Goal: Contribute content: Contribute content

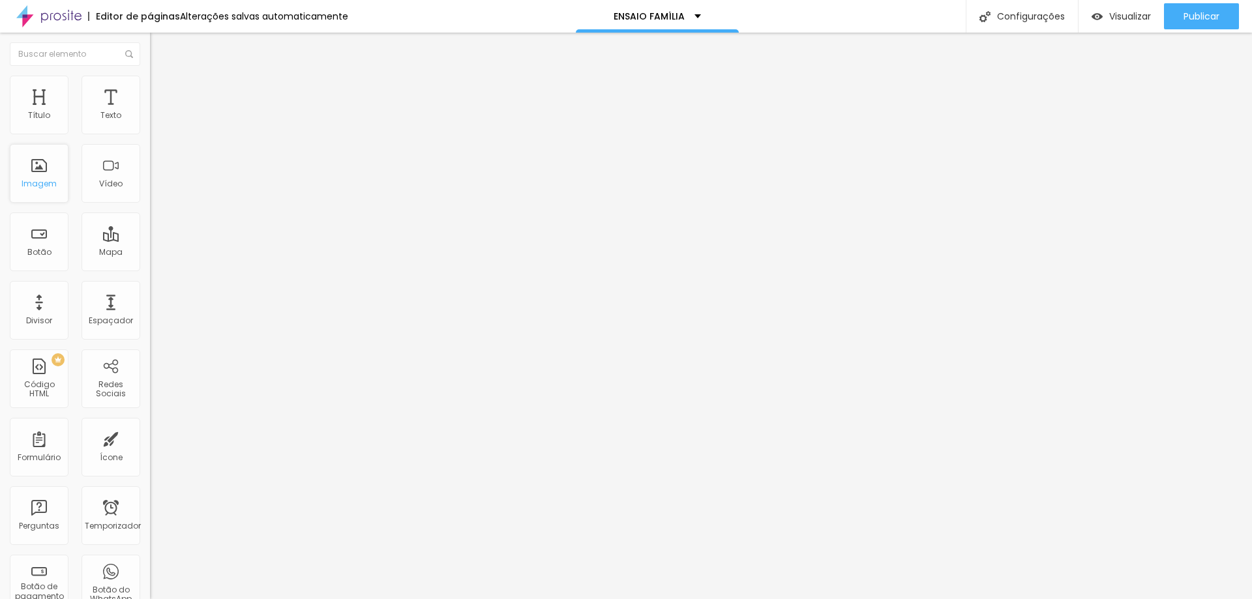
click at [47, 179] on font "Imagem" at bounding box center [39, 183] width 35 height 11
click at [27, 186] on font "Imagem" at bounding box center [39, 183] width 35 height 11
click at [150, 111] on font "Alinhamento" at bounding box center [176, 105] width 52 height 11
click at [160, 48] on img "button" at bounding box center [165, 47] width 10 height 10
click at [150, 112] on span "Adicionar imagem" at bounding box center [192, 106] width 84 height 11
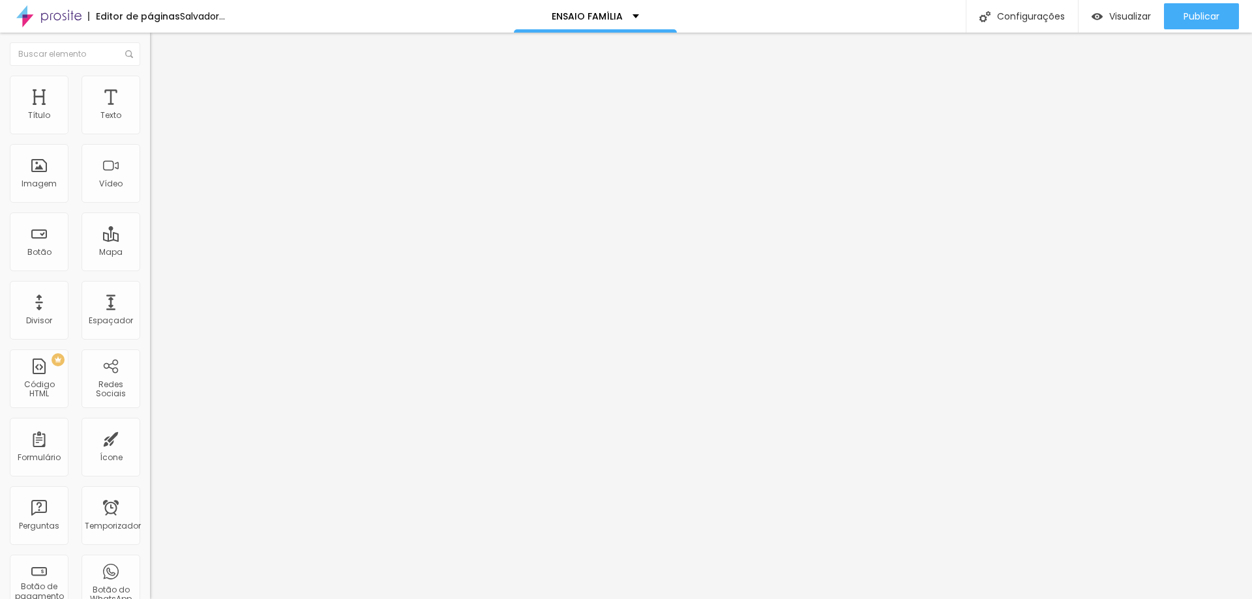
click at [160, 50] on div "Editar nulo" at bounding box center [194, 47] width 68 height 10
click at [160, 46] on img "button" at bounding box center [165, 47] width 10 height 10
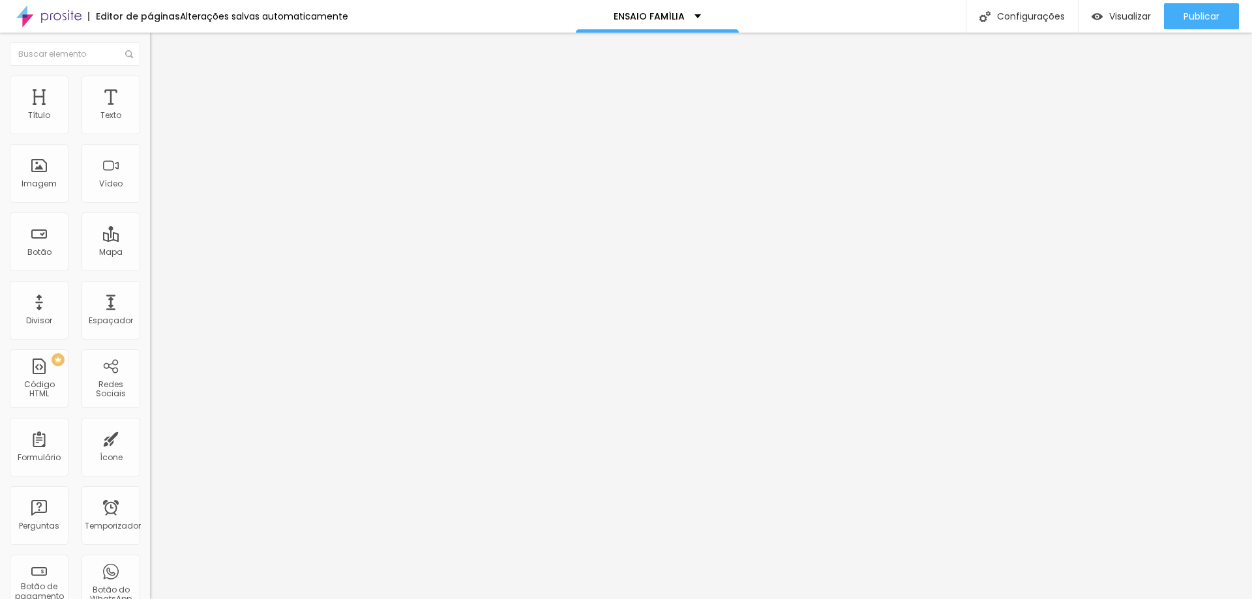
click at [150, 86] on li "Estilo" at bounding box center [225, 82] width 150 height 13
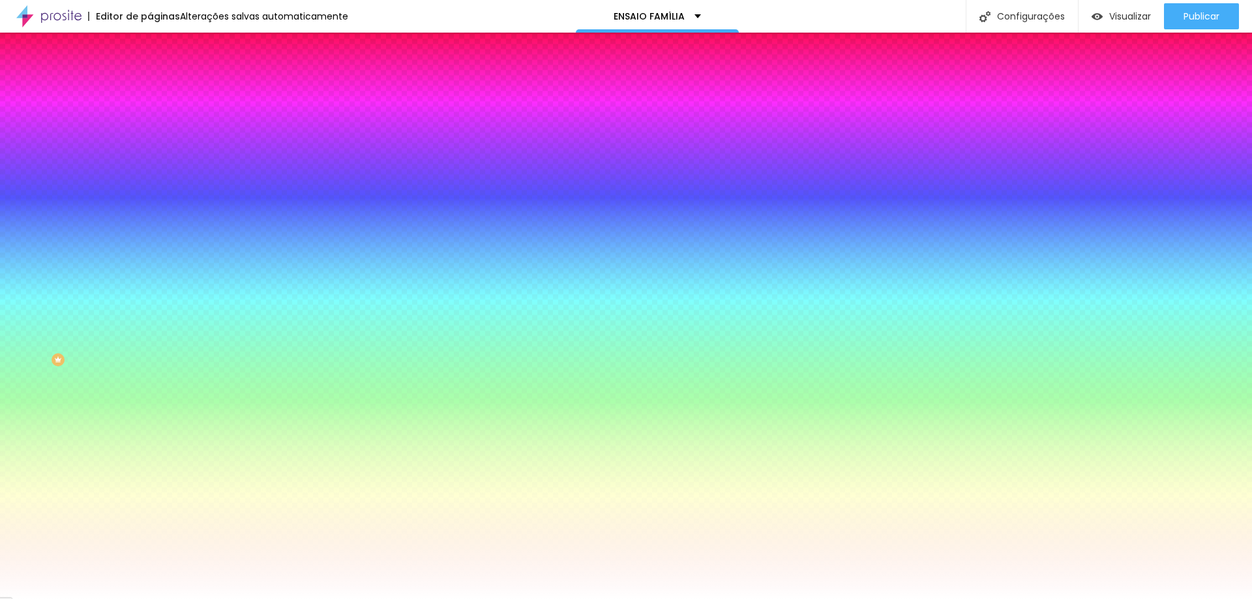
click at [162, 95] on font "Avançado" at bounding box center [183, 97] width 43 height 11
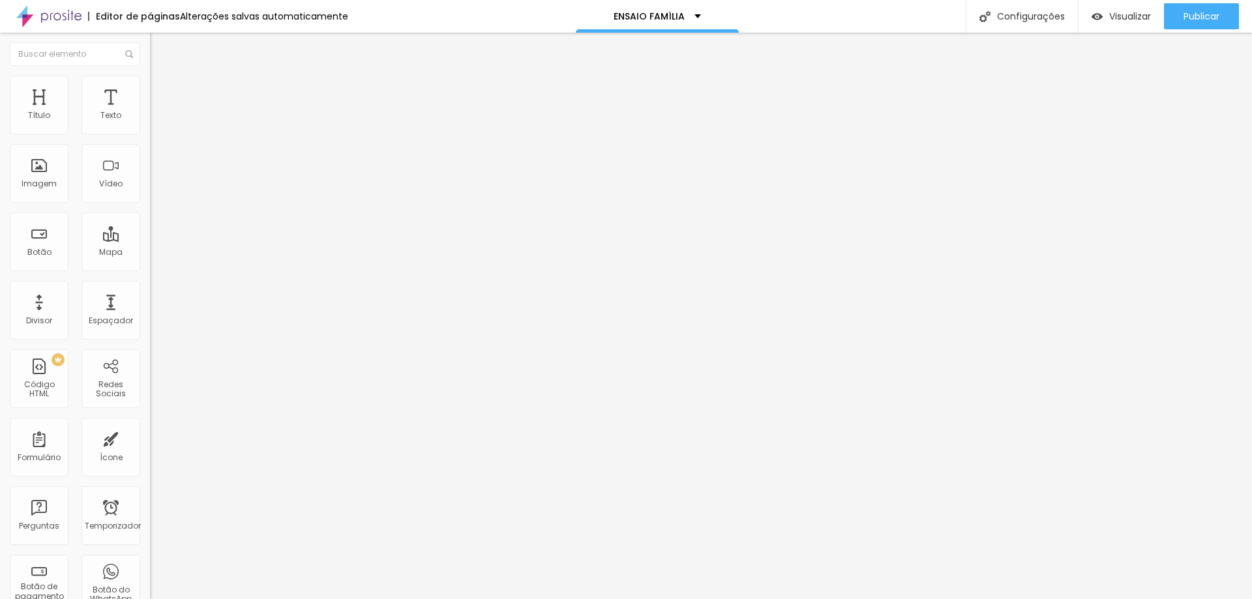
click at [162, 90] on font "Estilo" at bounding box center [172, 84] width 20 height 11
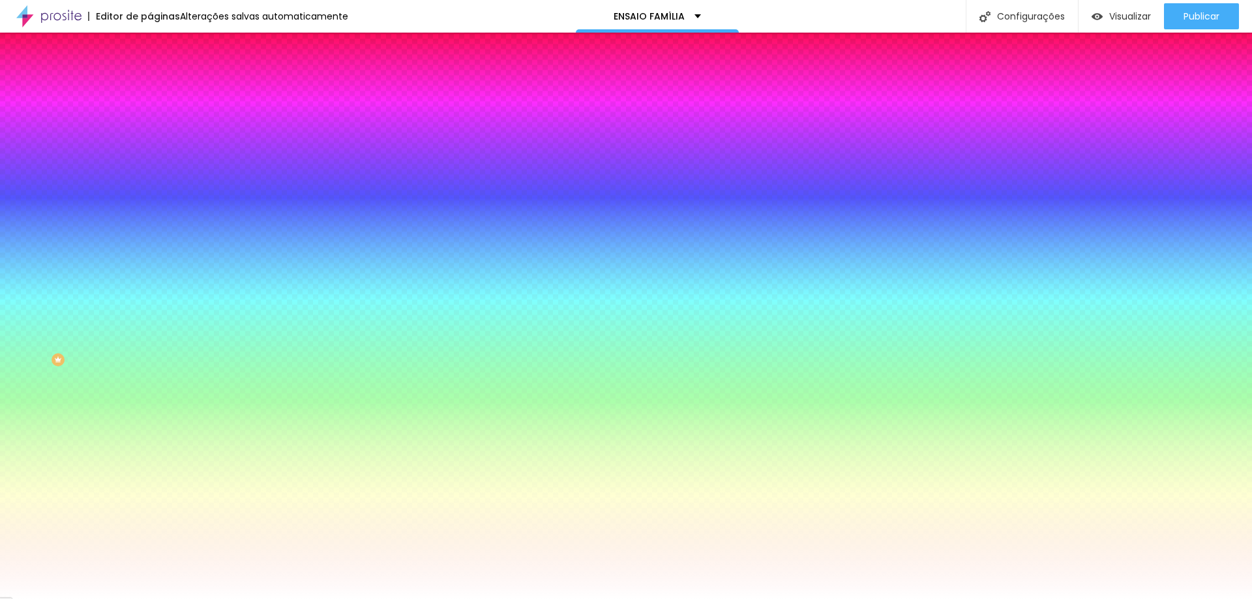
click at [150, 177] on div at bounding box center [225, 177] width 150 height 0
click at [114, 339] on div at bounding box center [626, 299] width 1252 height 599
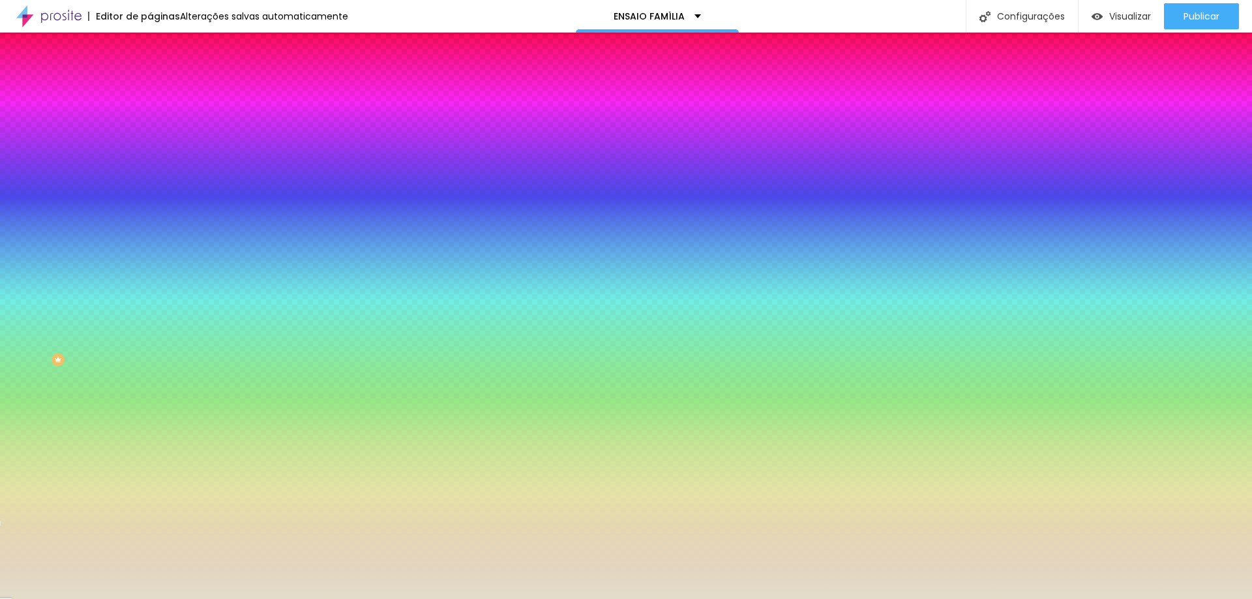
drag, startPoint x: 94, startPoint y: 308, endPoint x: 70, endPoint y: 297, distance: 25.7
click at [40, 270] on div at bounding box center [626, 299] width 1252 height 599
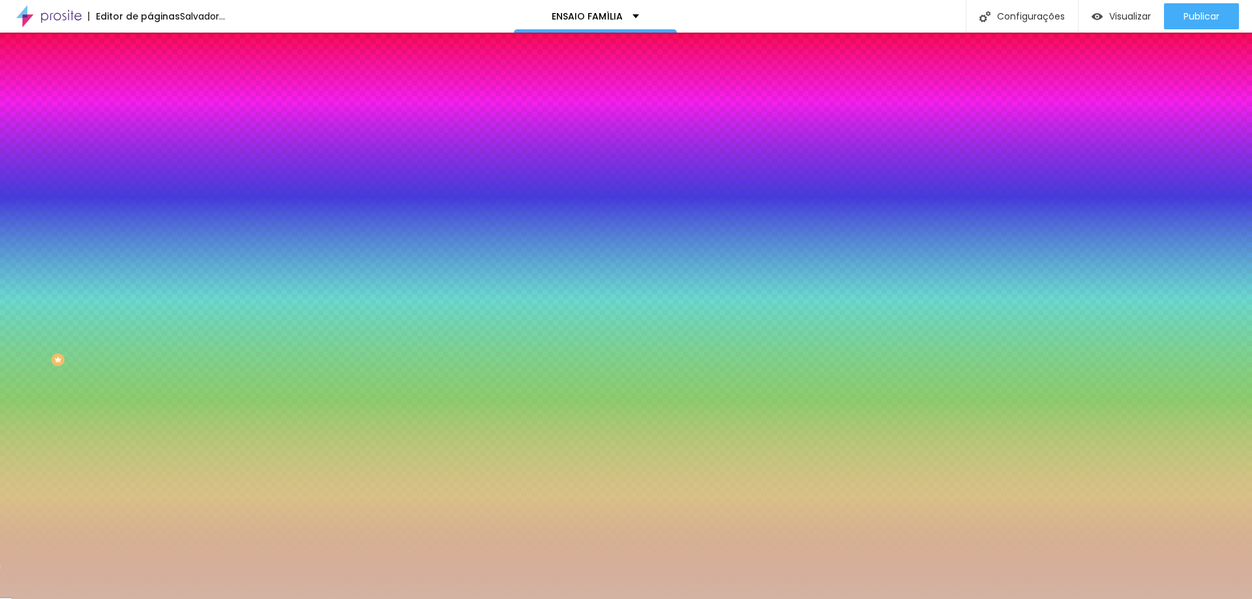
click at [3, 564] on div at bounding box center [1, 567] width 3 height 6
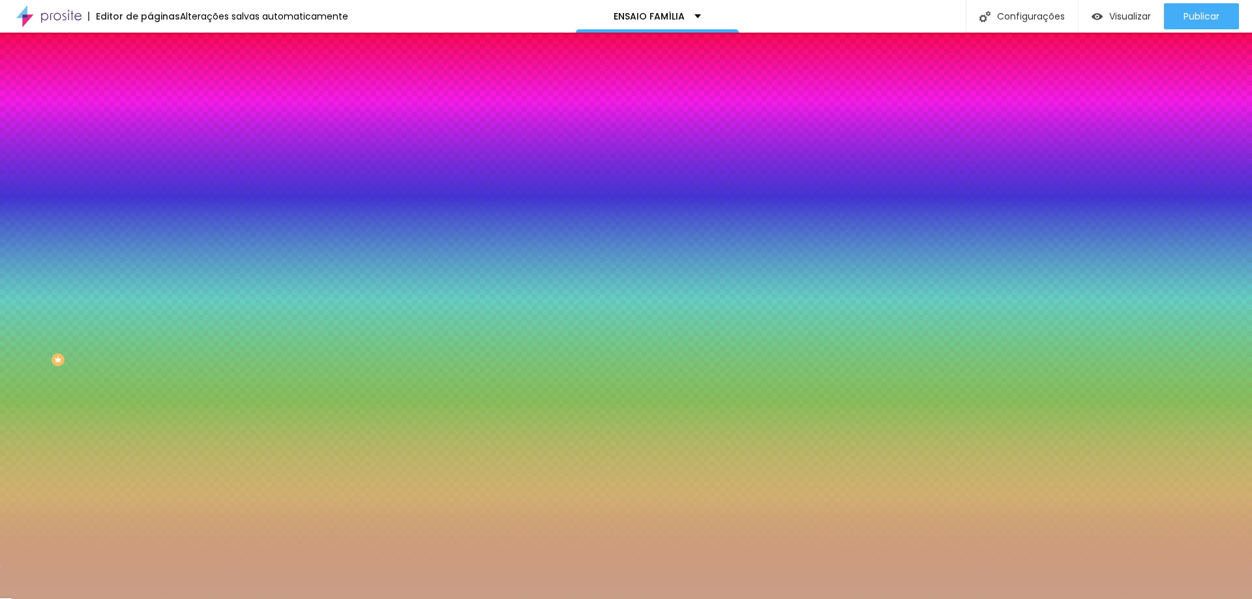
type input "#C79F8A"
click at [371, 134] on div at bounding box center [372, 133] width 3 height 3
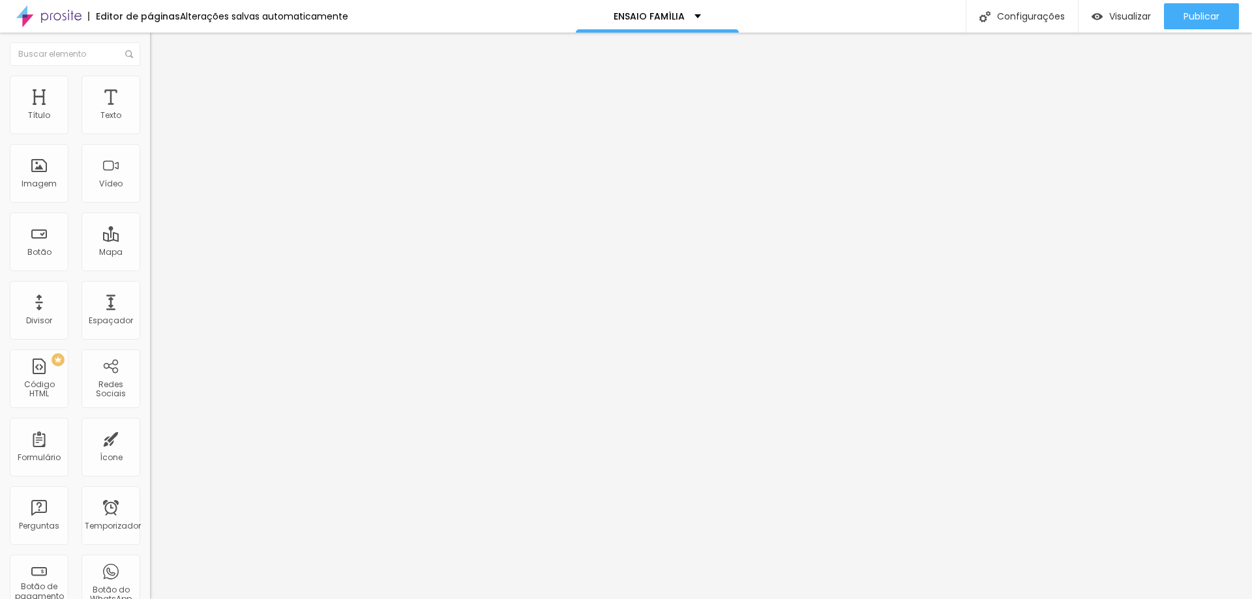
click at [150, 123] on input "text" at bounding box center [228, 116] width 157 height 13
click at [160, 47] on img "button" at bounding box center [165, 47] width 10 height 10
click at [160, 44] on div "Editar nulo" at bounding box center [194, 47] width 68 height 10
click at [158, 112] on font "Adicionar imagem" at bounding box center [196, 106] width 76 height 11
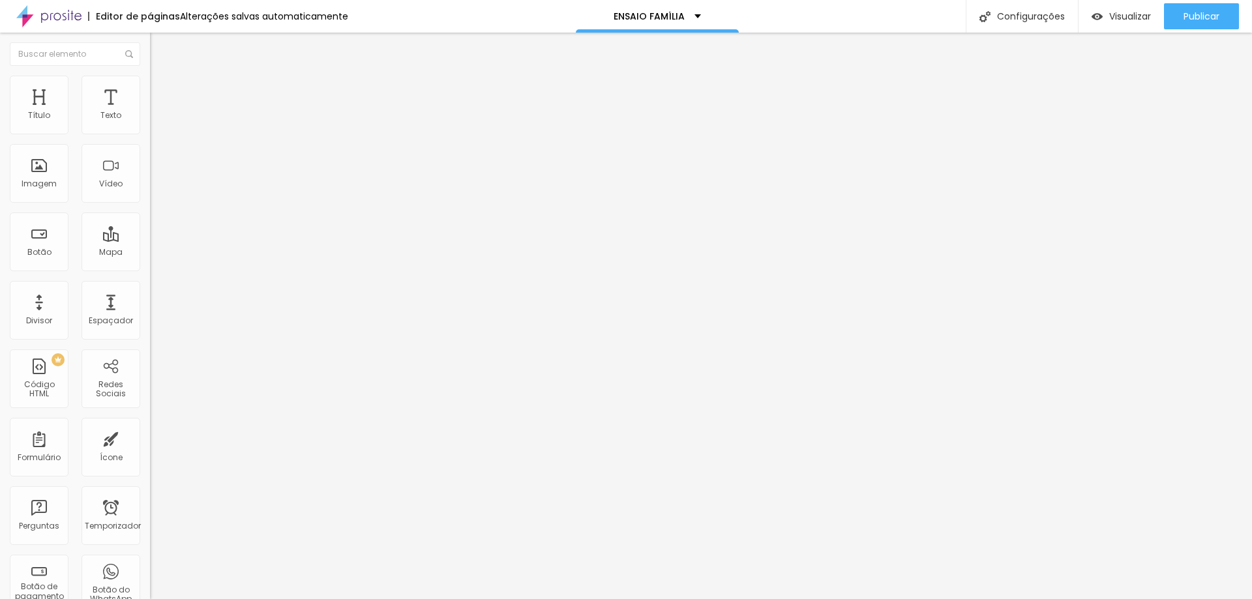
click at [150, 112] on span "Adicionar imagem" at bounding box center [192, 106] width 84 height 11
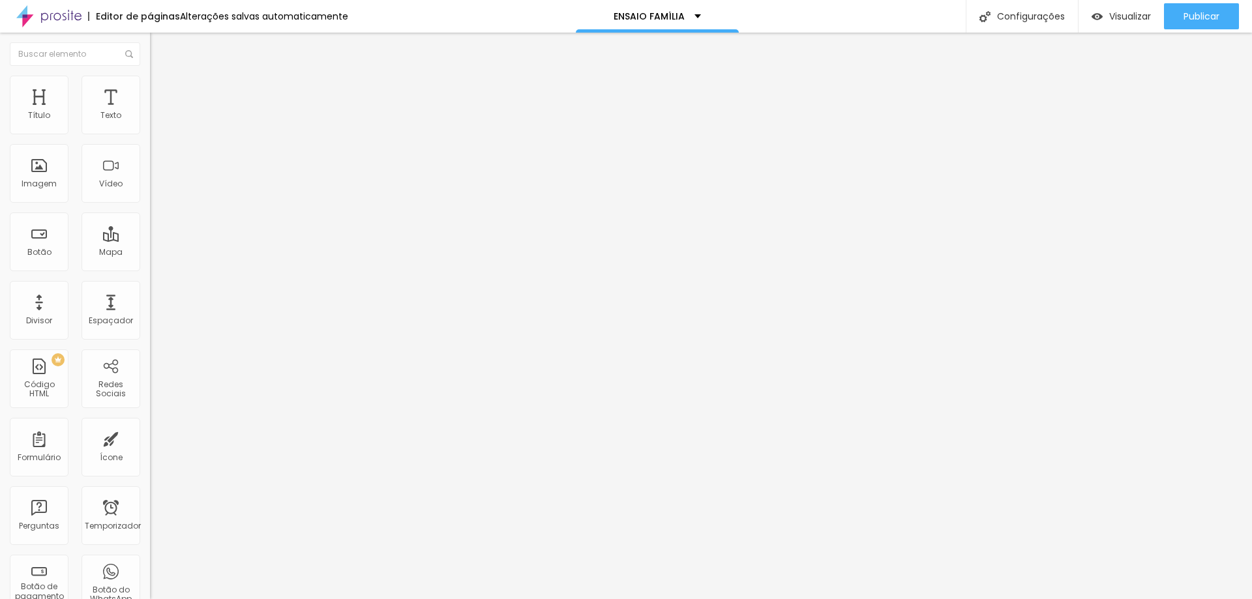
click at [162, 87] on font "Estilo" at bounding box center [172, 84] width 20 height 11
type input "95"
type input "90"
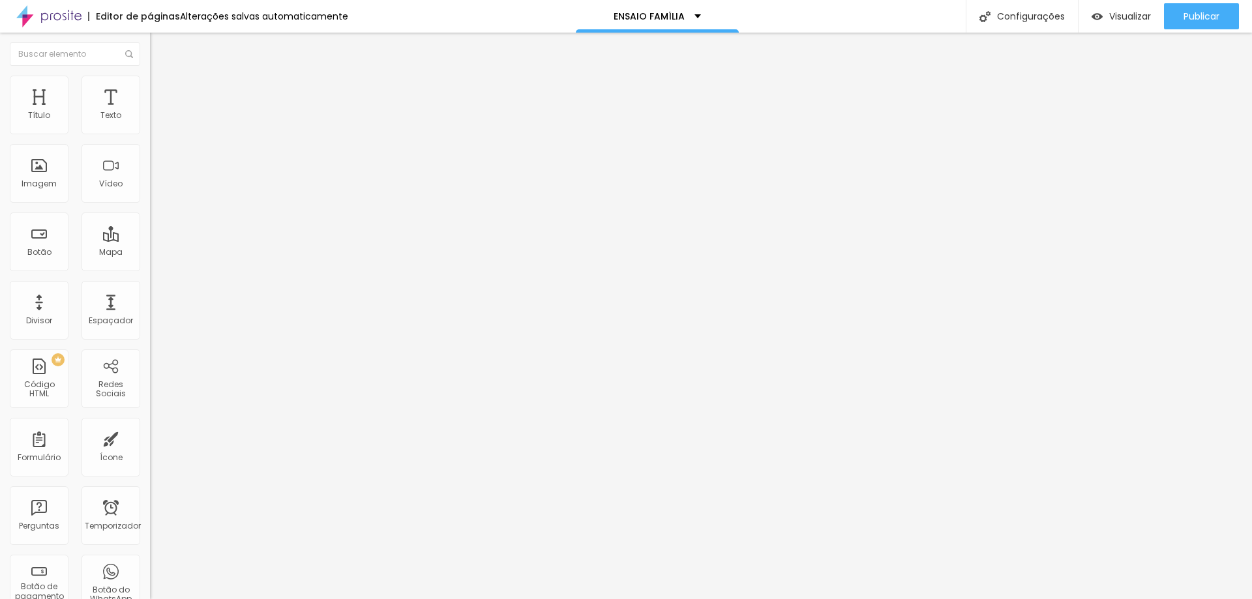
type input "85"
type input "80"
type input "90"
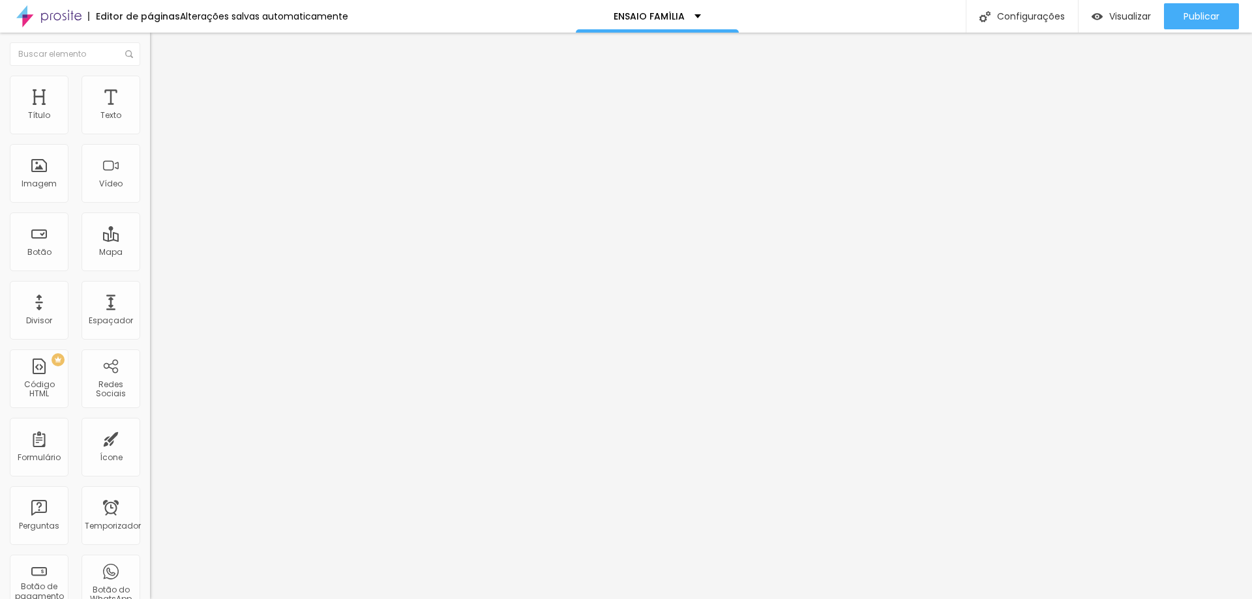
type input "90"
type input "95"
type input "100"
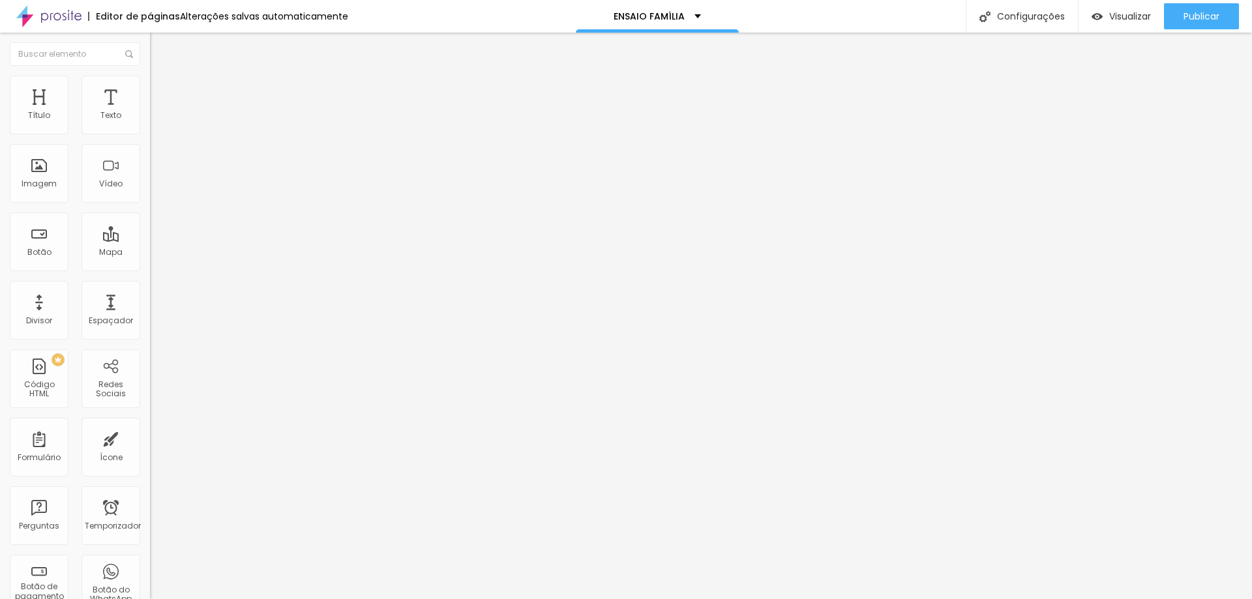
drag, startPoint x: 138, startPoint y: 135, endPoint x: 140, endPoint y: 145, distance: 10.0
click at [150, 134] on input "range" at bounding box center [192, 128] width 84 height 10
click at [150, 123] on input "text" at bounding box center [228, 116] width 157 height 13
paste input "[URL][DOMAIN_NAME]"
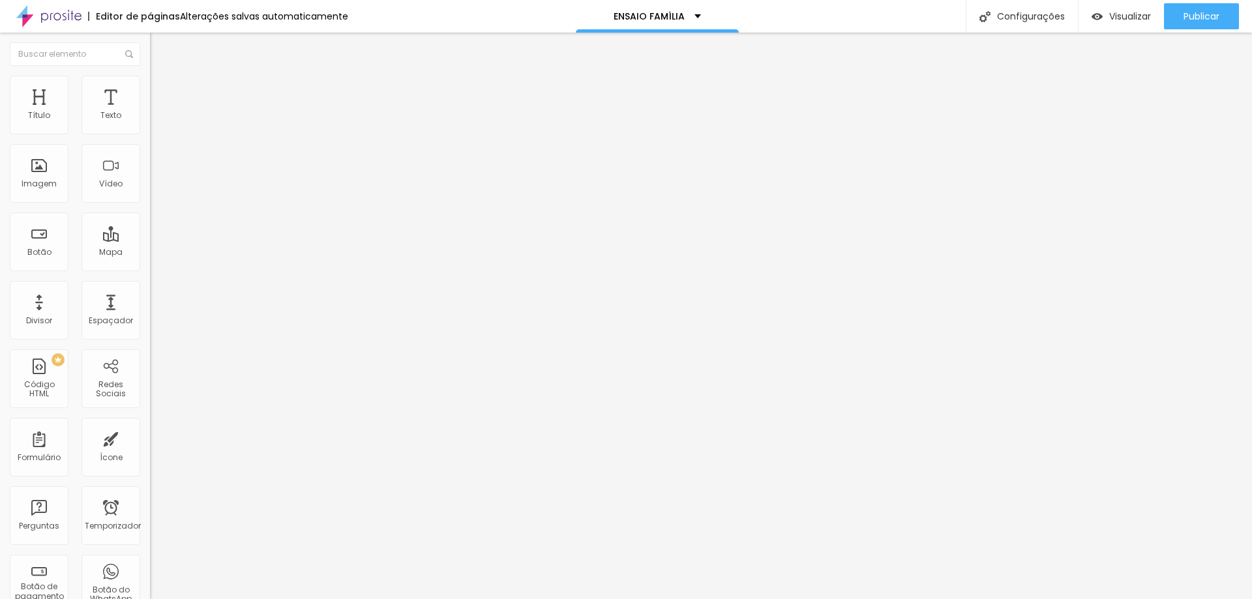
type input "[URL][DOMAIN_NAME]"
click at [150, 315] on div "Editar nulo Conteúdo Estilo Avançado URL do vídeo [URL][DOMAIN_NAME] Alinhament…" at bounding box center [225, 316] width 150 height 567
click at [150, 303] on div "Editar nulo Conteúdo Estilo Avançado URL do vídeo [URL][DOMAIN_NAME] Alinhament…" at bounding box center [225, 316] width 150 height 567
click at [150, 85] on li "Estilo" at bounding box center [225, 82] width 150 height 13
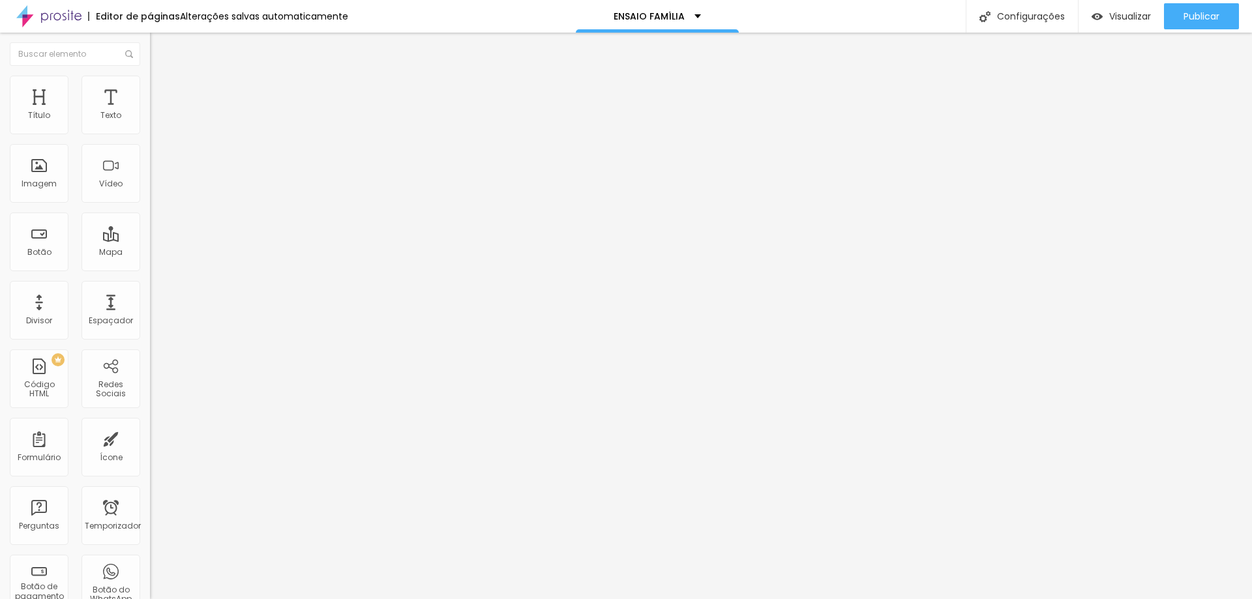
click at [150, 89] on li "Avançado" at bounding box center [225, 95] width 150 height 13
click at [150, 74] on img at bounding box center [156, 69] width 12 height 12
click at [150, 123] on input "[URL][DOMAIN_NAME]" at bounding box center [228, 116] width 157 height 13
click at [150, 123] on input "design/DAGwdG2TvGg/OOUKsFtI7tMZ8vZYw4-1OA/watch?utm_content=DAGwdG2TvGg&utm_cam…" at bounding box center [228, 116] width 157 height 13
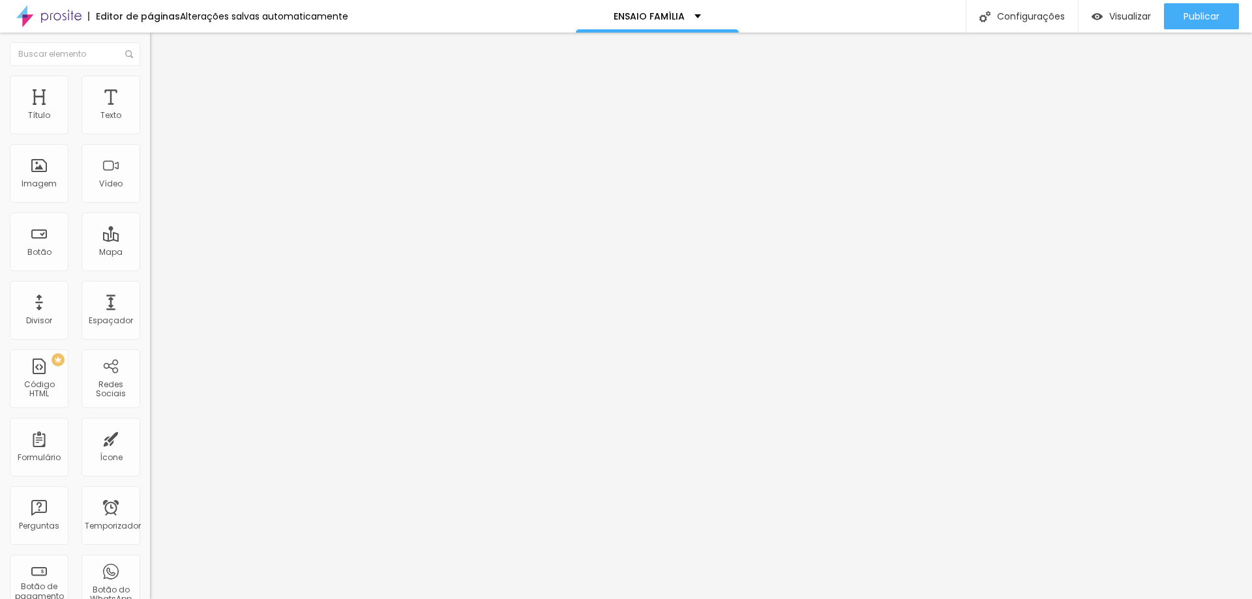
click at [150, 123] on input "UKsFtI7tMZ8vZYw4-1OA/watch?utm_content=DAGwdG2TvGg&utm_campaign=share_your_desi…" at bounding box center [228, 116] width 157 height 13
drag, startPoint x: 132, startPoint y: 147, endPoint x: 2, endPoint y: 149, distance: 130.5
click at [150, 149] on div "URL do vídeo ?utm_content=DAGwdG2TvGg&utm_campaign=share_your_design&utm_medium…" at bounding box center [225, 177] width 150 height 151
type input "g&utm_campaign=share_your_design&utm_medium=link2&utm_source=shareyourdesignpan…"
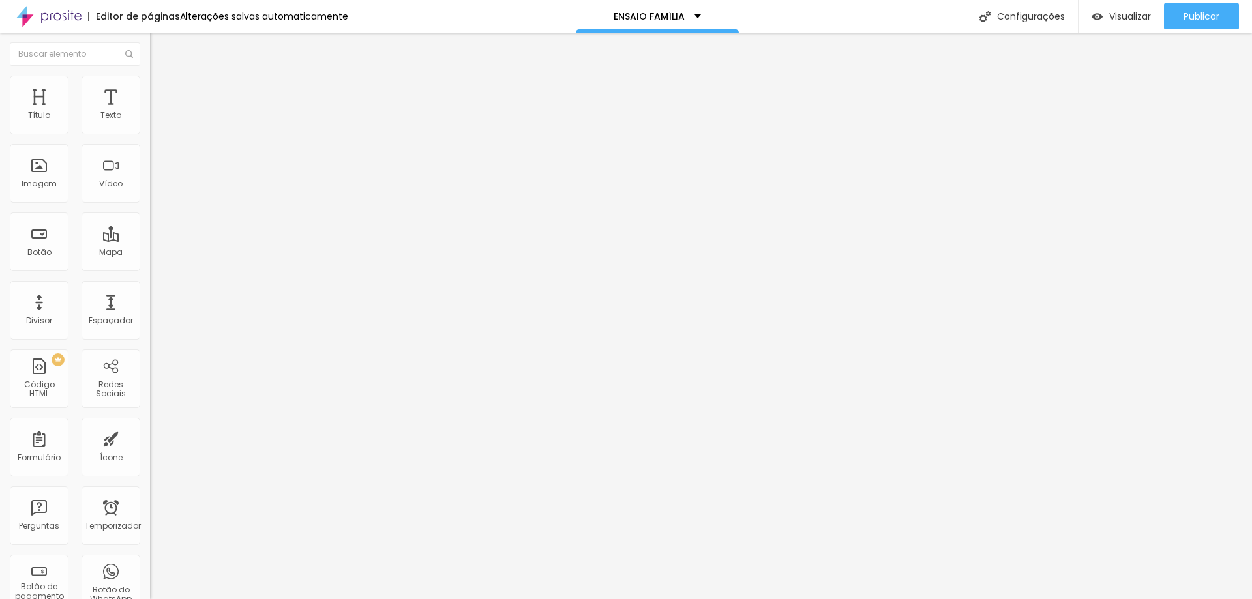
drag, startPoint x: 19, startPoint y: 145, endPoint x: 139, endPoint y: 153, distance: 120.3
click at [150, 123] on input "g&utm_campaign=share_your_design&utm_medium=link2&utm_source=shareyourdesignpan…" at bounding box center [228, 116] width 157 height 13
click at [150, 123] on input "text" at bounding box center [228, 116] width 157 height 13
paste input "[URL][DOMAIN_NAME]"
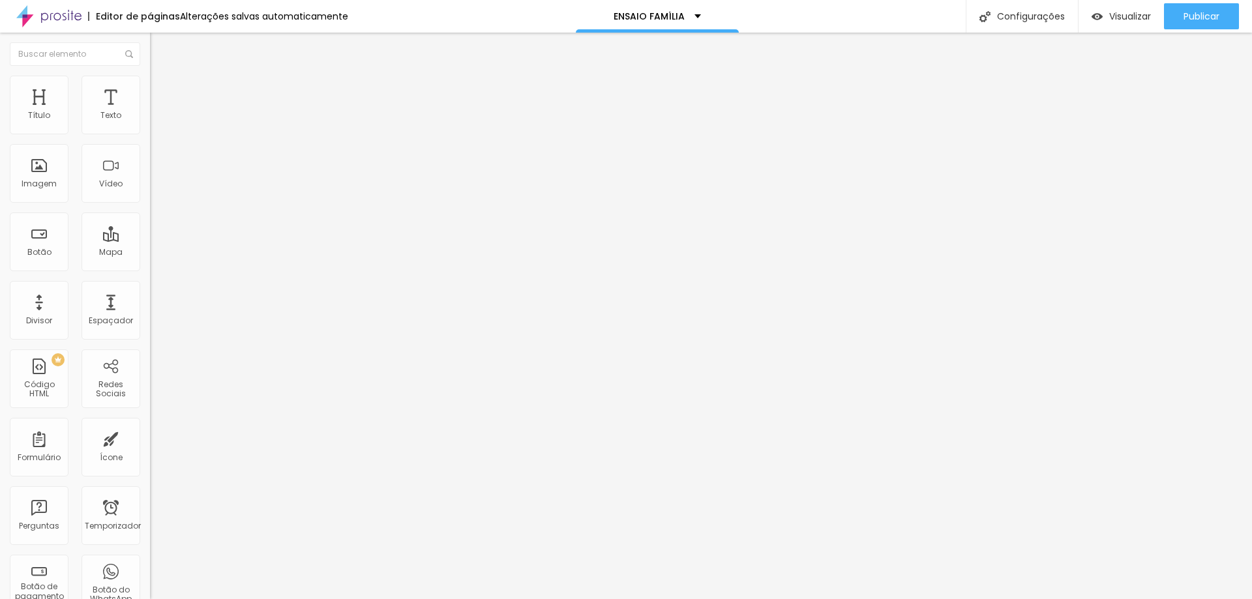
scroll to position [0, 716]
type input "[URL][DOMAIN_NAME]"
click at [1125, 16] on font "Visualizar" at bounding box center [1131, 16] width 42 height 13
click at [150, 245] on div at bounding box center [225, 245] width 150 height 0
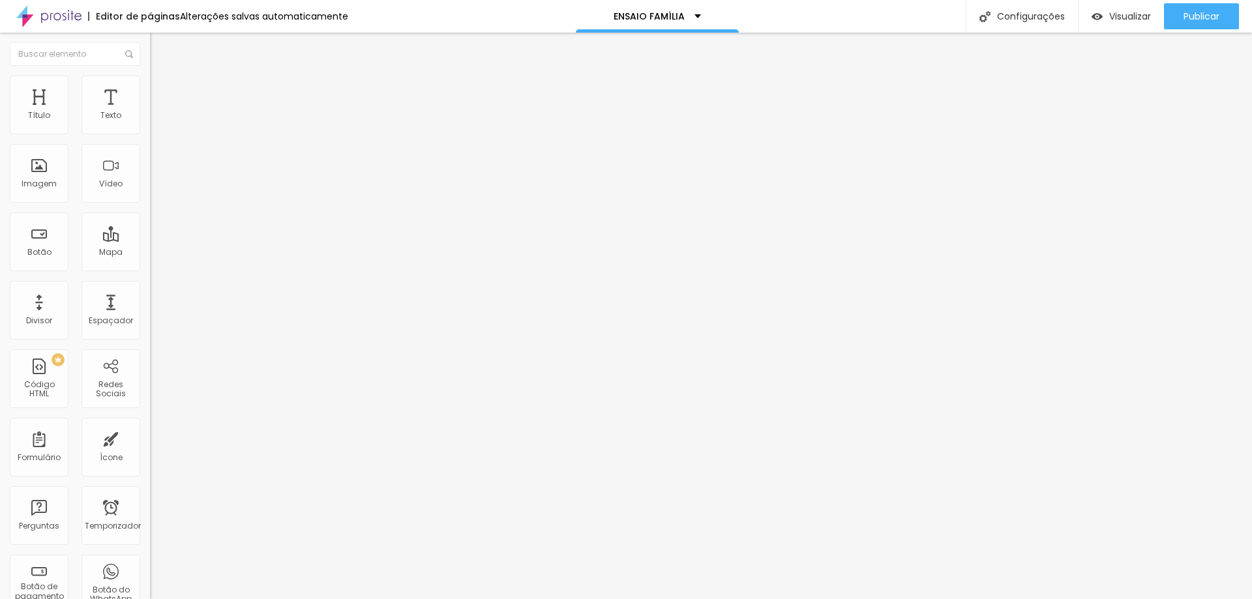
click at [150, 195] on span "Padrão 4:3" at bounding box center [171, 189] width 43 height 11
click at [150, 239] on font "Vertical 2" at bounding box center [168, 233] width 37 height 11
click at [162, 90] on font "Estilo" at bounding box center [172, 84] width 20 height 11
click at [162, 92] on font "Avançado" at bounding box center [183, 97] width 43 height 11
click at [150, 74] on img at bounding box center [156, 69] width 12 height 12
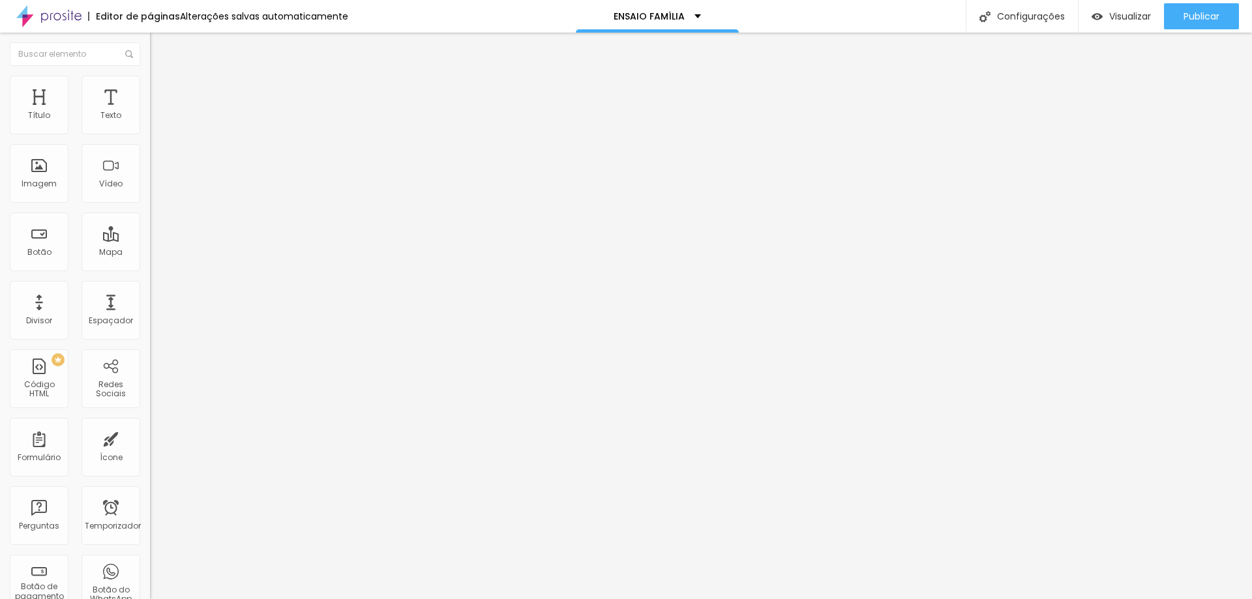
click at [150, 123] on input "[URL][DOMAIN_NAME]" at bounding box center [228, 116] width 157 height 13
click at [150, 76] on img at bounding box center [156, 82] width 12 height 12
click at [162, 93] on font "Avançado" at bounding box center [183, 97] width 43 height 11
click at [162, 77] on font "Conteúdo" at bounding box center [182, 71] width 40 height 11
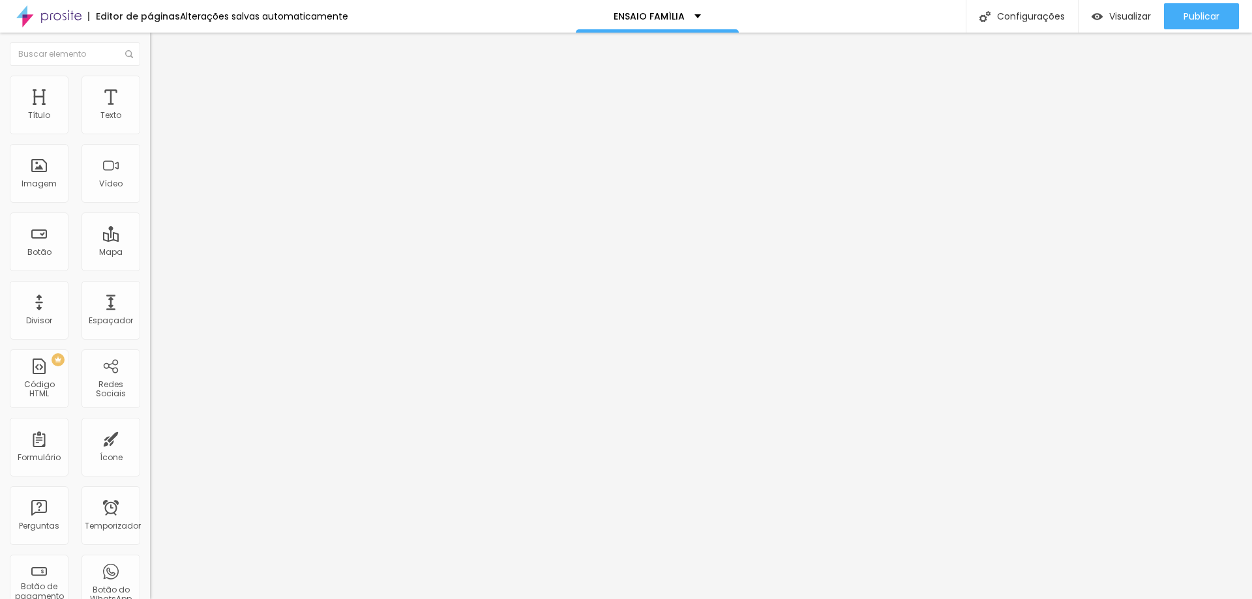
click at [150, 123] on input "[URL][DOMAIN_NAME]" at bounding box center [228, 116] width 157 height 13
click at [150, 292] on div "Editar nulo Conteúdo Estilo Avançado URL do vídeo [URL][DOMAIN_NAME] Alinhament…" at bounding box center [225, 316] width 150 height 567
click at [1116, 20] on font "Visualizar" at bounding box center [1131, 16] width 42 height 13
click at [160, 48] on img "button" at bounding box center [165, 47] width 10 height 10
click at [101, 187] on font "Vídeo" at bounding box center [110, 183] width 23 height 11
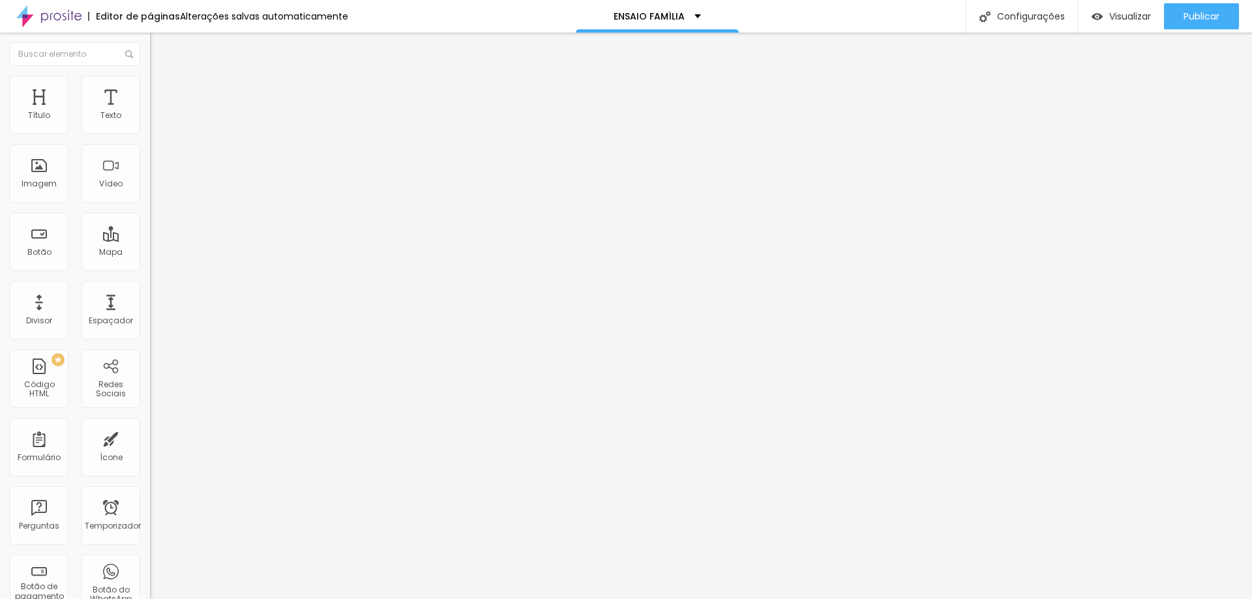
click at [150, 89] on li "Estilo" at bounding box center [225, 82] width 150 height 13
click at [162, 95] on font "Avançado" at bounding box center [183, 97] width 43 height 11
click at [150, 76] on li "Conteúdo" at bounding box center [225, 69] width 150 height 13
click at [150, 195] on span "Padrão 4:3" at bounding box center [171, 189] width 43 height 11
click at [150, 239] on span "Vertical 2" at bounding box center [168, 233] width 37 height 11
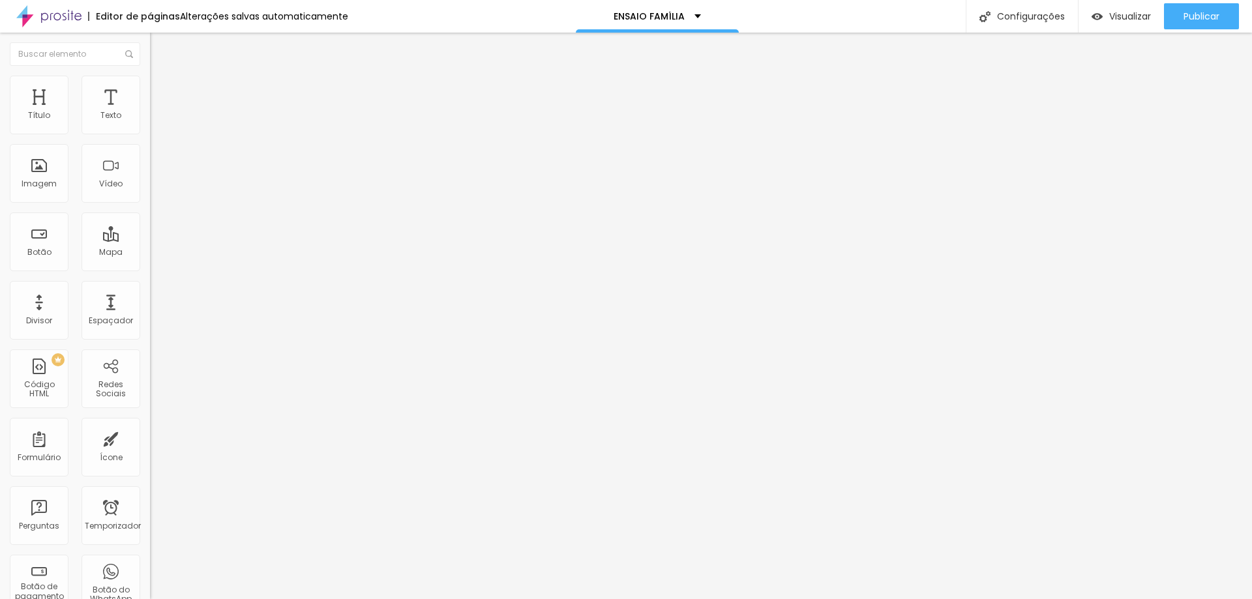
click at [150, 123] on input "text" at bounding box center [228, 116] width 157 height 13
paste input "[URL][DOMAIN_NAME]"
type input "[URL][DOMAIN_NAME]"
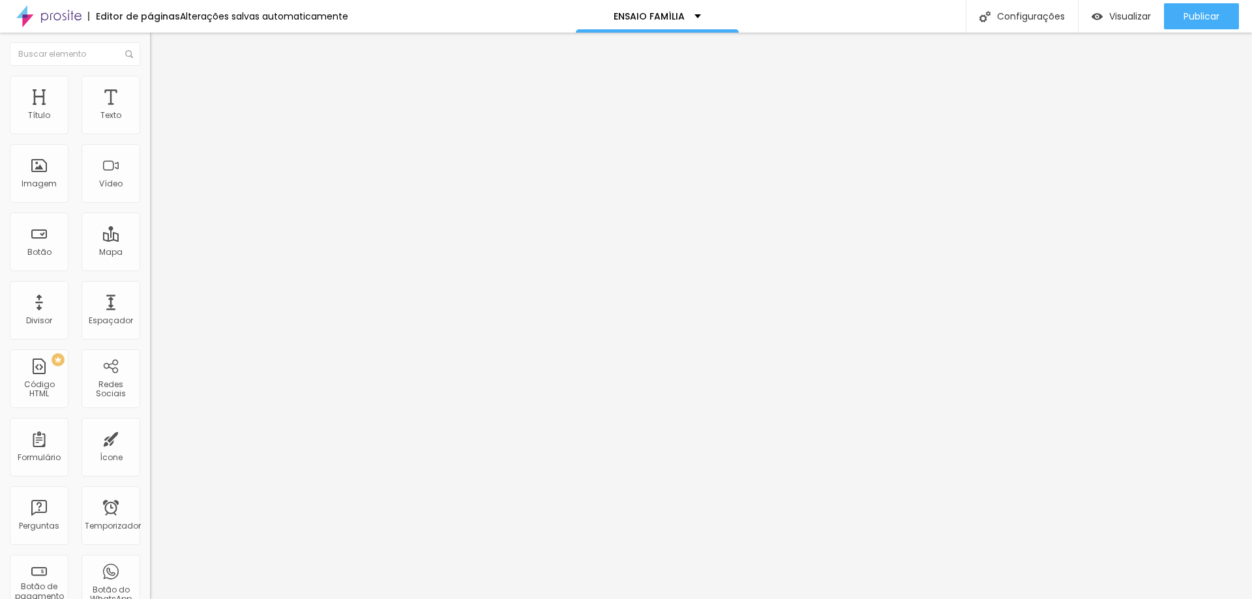
click at [150, 123] on input "[URL][DOMAIN_NAME]" at bounding box center [228, 116] width 157 height 13
click at [46, 185] on font "Imagem" at bounding box center [39, 183] width 35 height 11
click at [158, 112] on font "Adicionar imagem" at bounding box center [196, 106] width 76 height 11
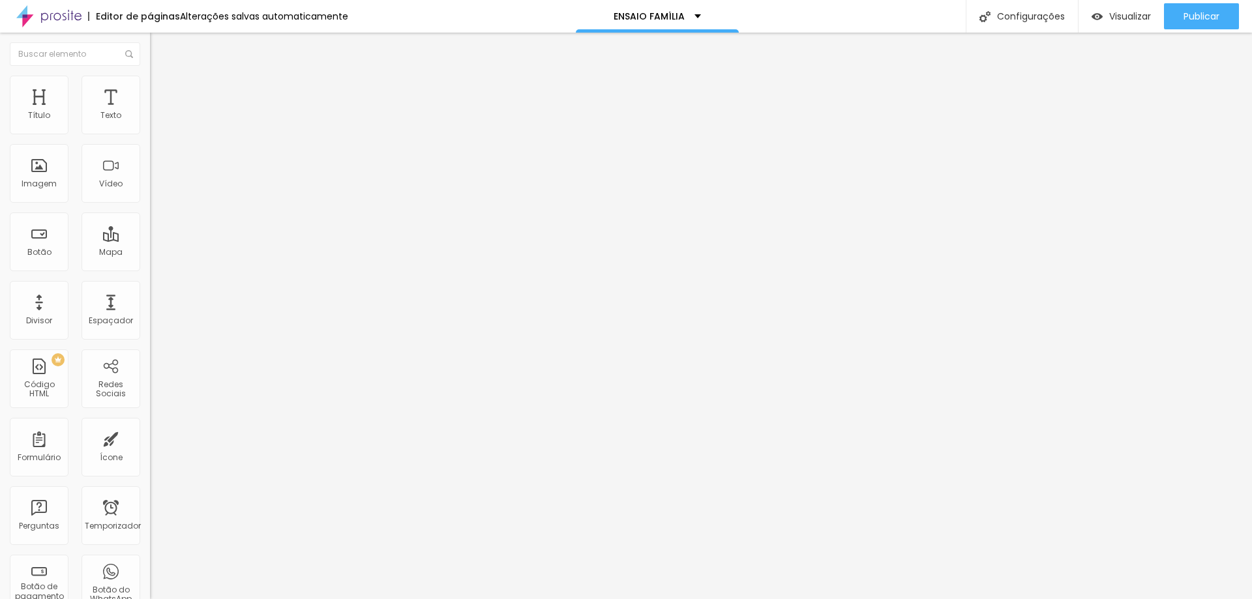
click at [158, 112] on font "Adicionar imagem" at bounding box center [196, 106] width 76 height 11
click at [40, 183] on font "Imagem" at bounding box center [39, 183] width 35 height 11
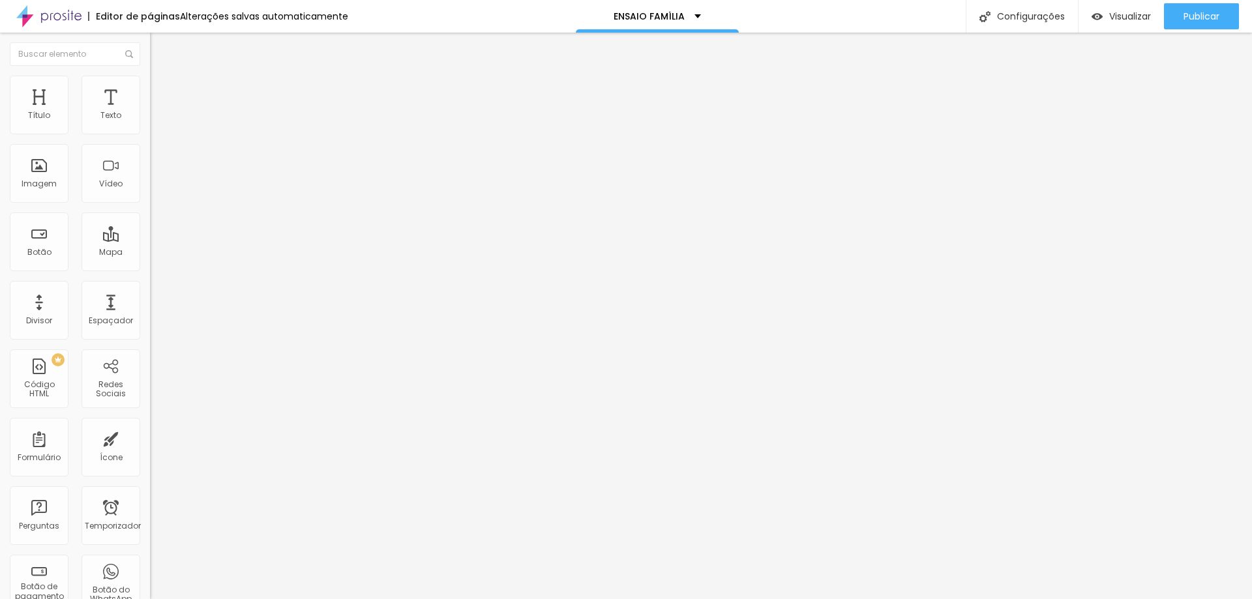
click at [158, 112] on font "Adicionar imagem" at bounding box center [196, 106] width 76 height 11
click at [150, 125] on button "button" at bounding box center [159, 119] width 18 height 14
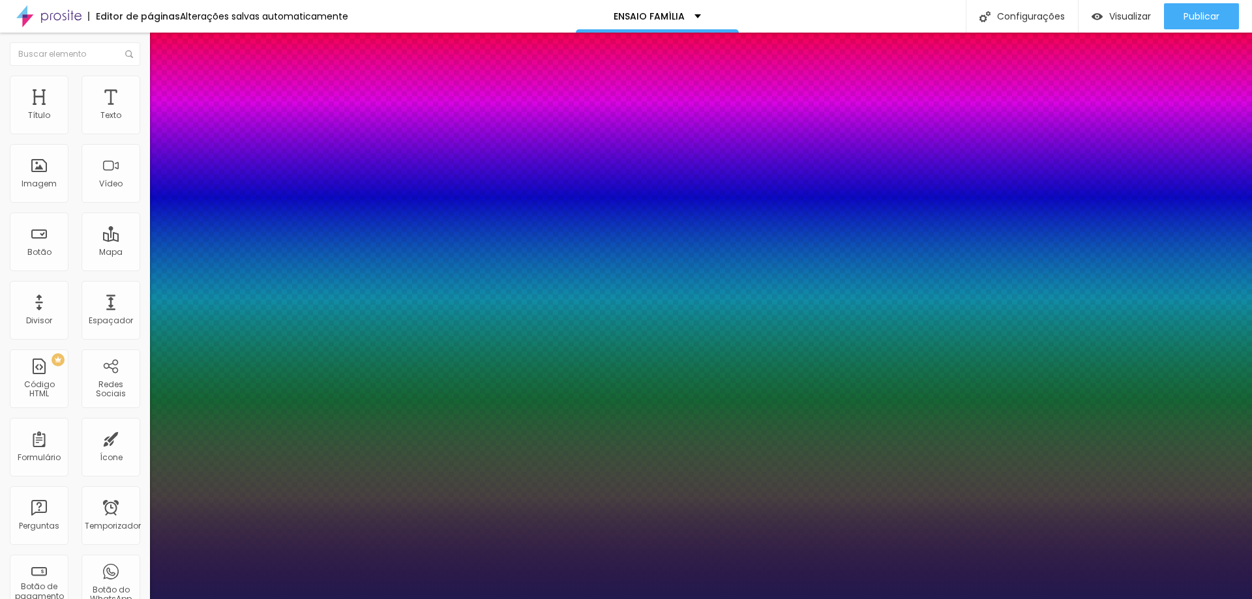
type input "1"
type input "20"
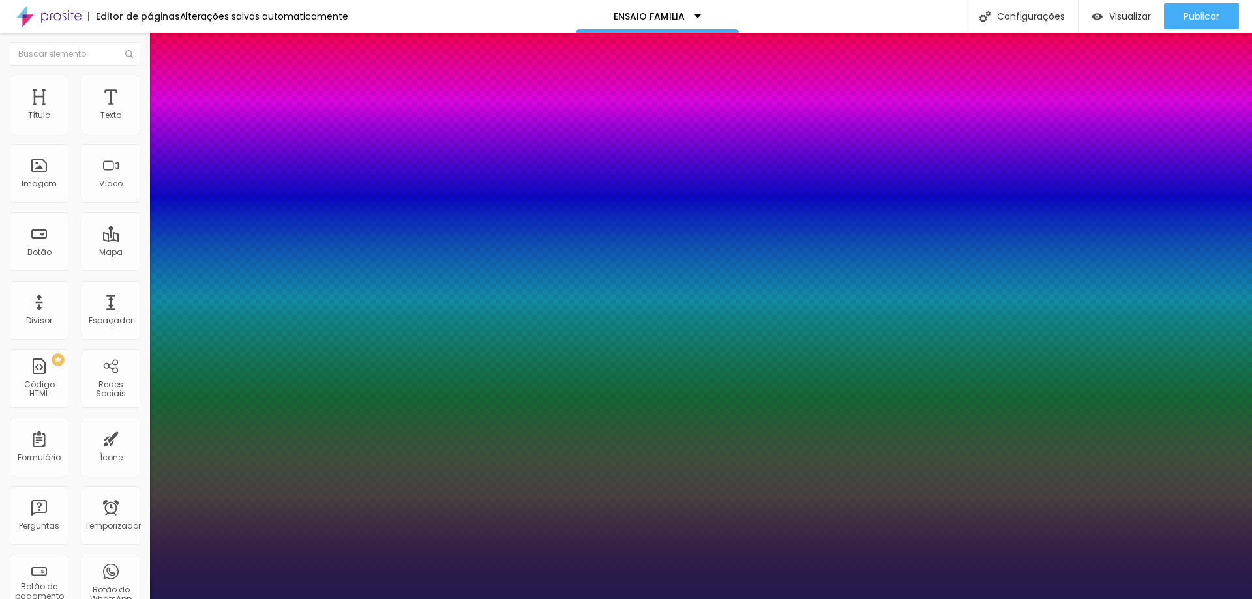
type input "1"
type input "21"
type input "1"
type input "23"
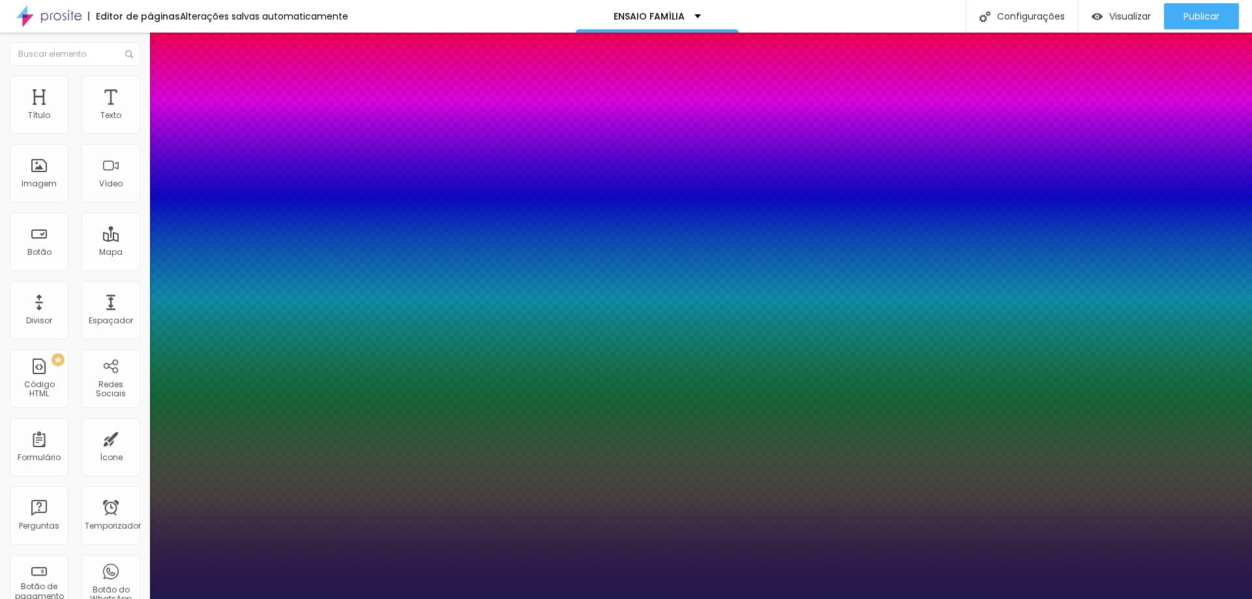
type input "23"
type input "1"
type input "24"
type input "1"
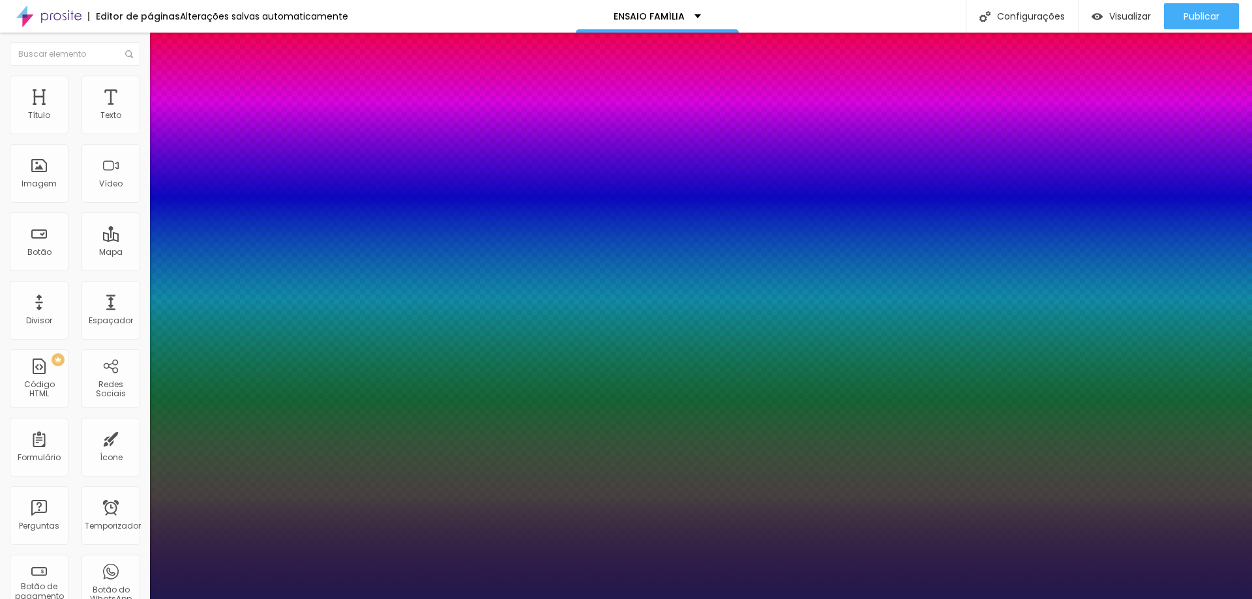
type input "25"
type input "1"
type input "27"
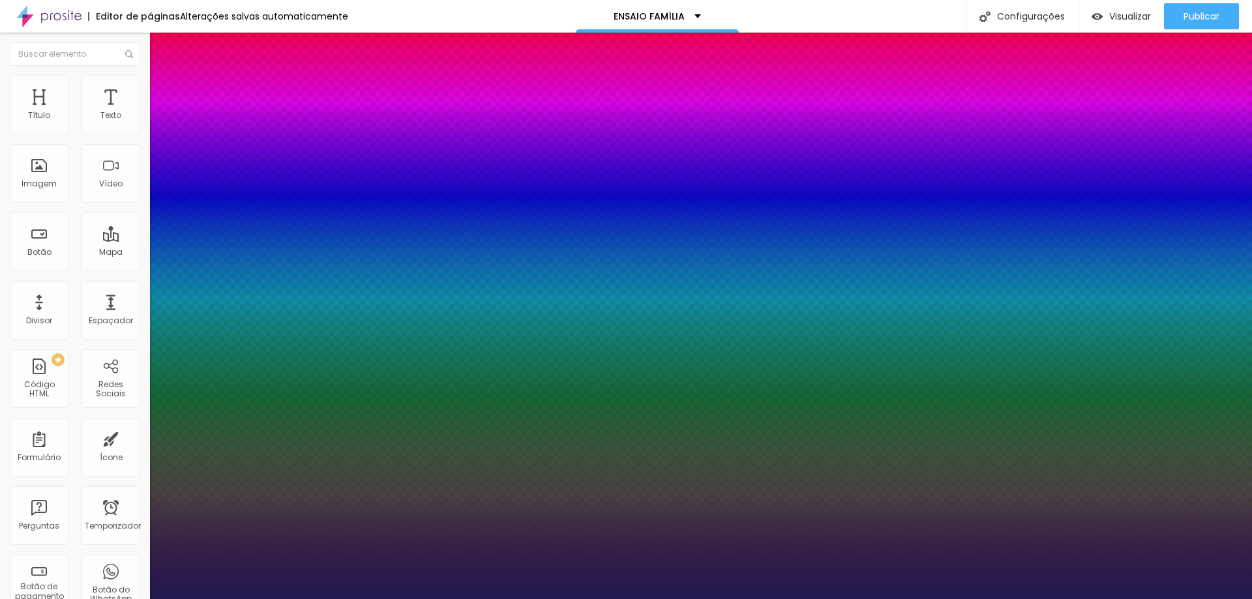
type input "1"
type input "29"
type input "1"
type input "30"
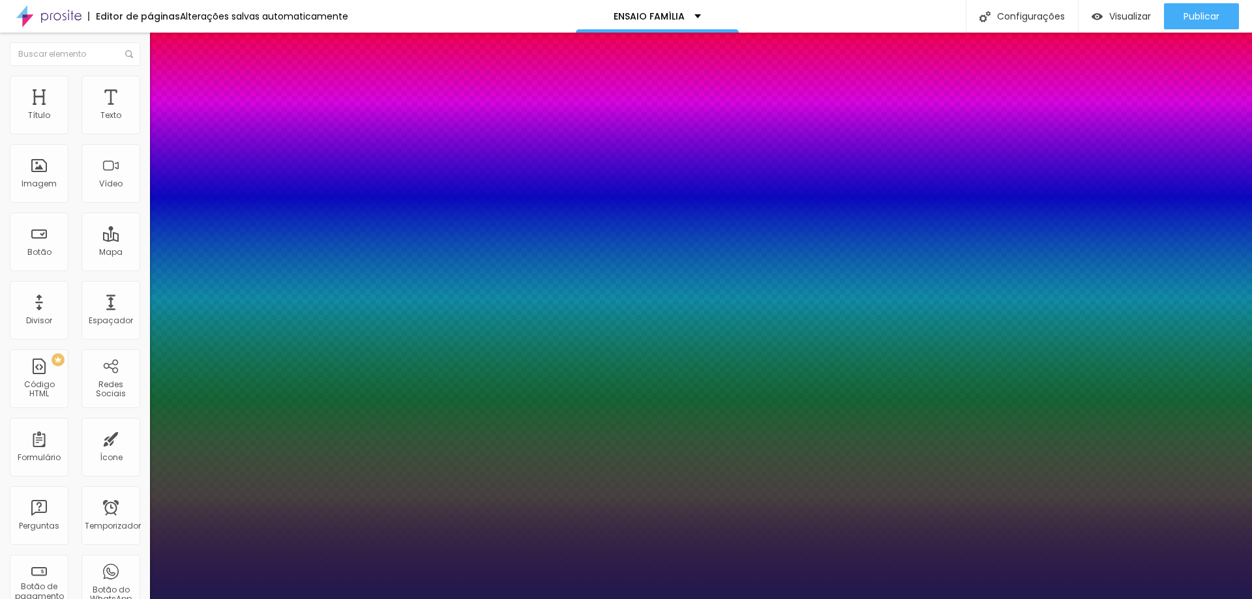
type input "30"
type input "1"
type input "31"
type input "1"
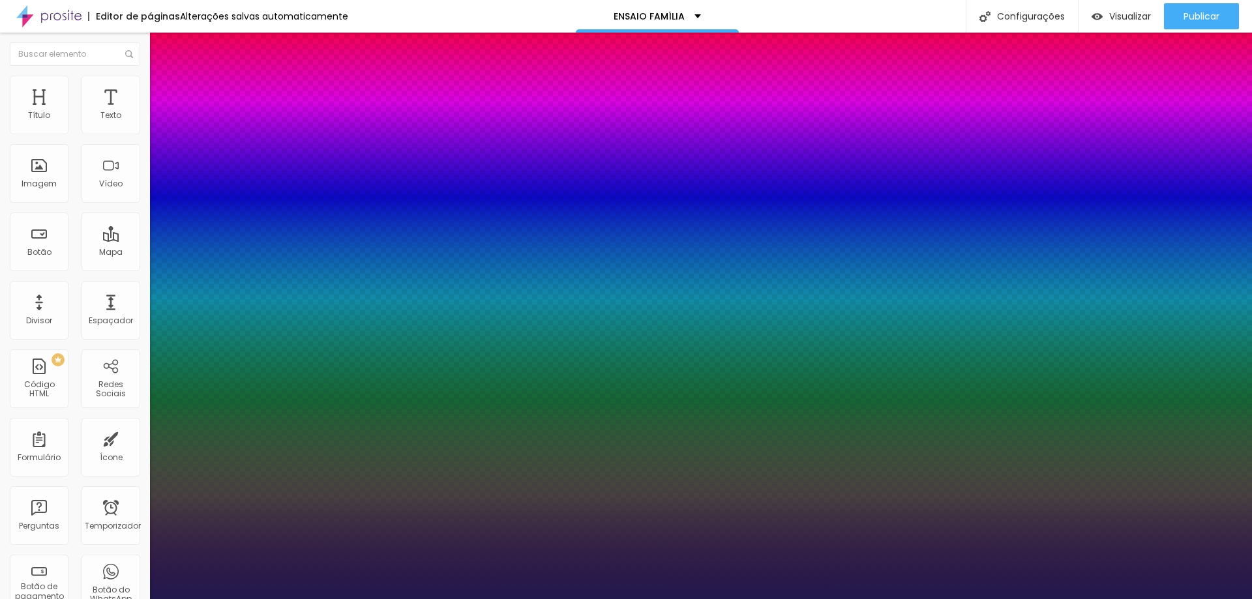
type input "33"
type input "1"
type input "34"
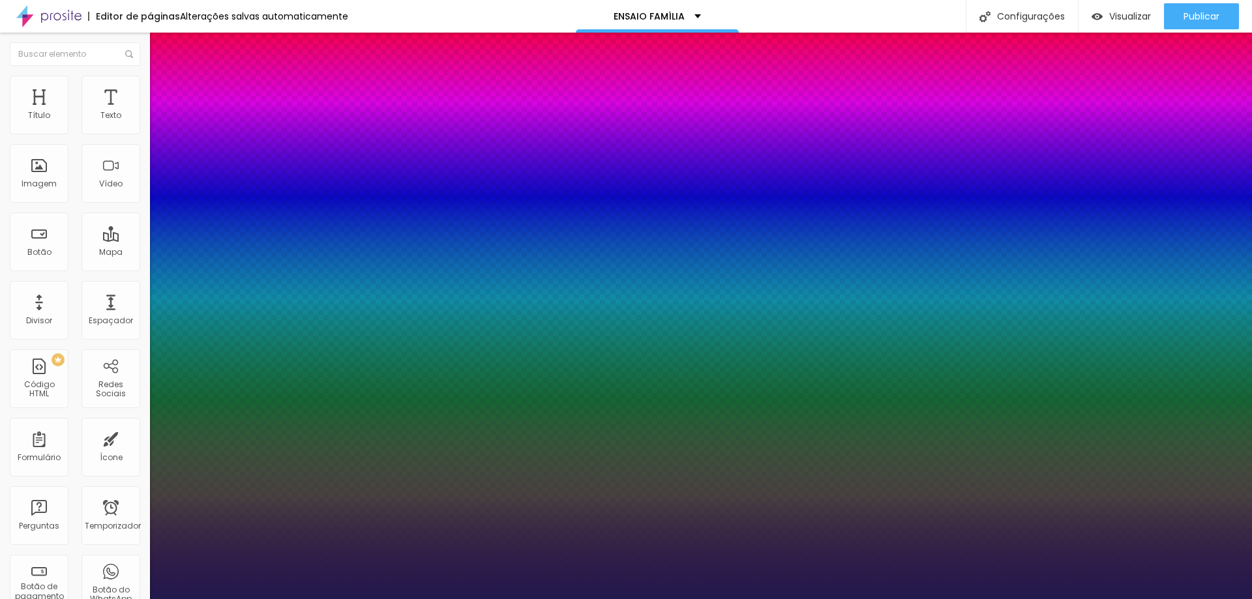
type input "1"
type input "35"
type input "1"
type input "34"
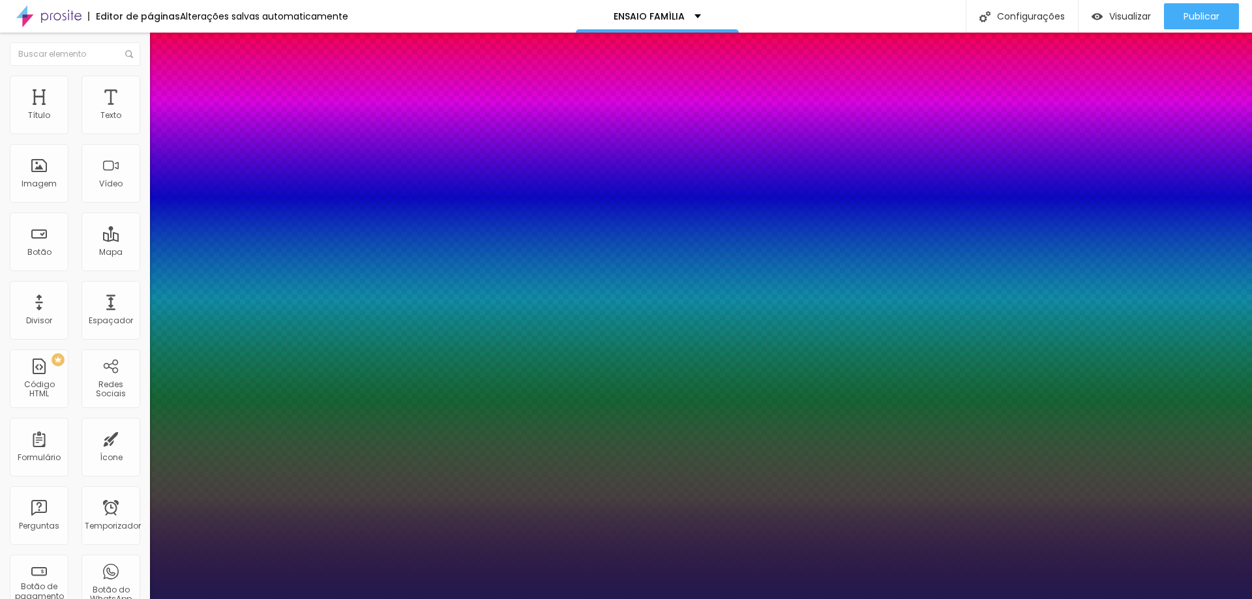
type input "34"
type input "1"
type input "33"
type input "1"
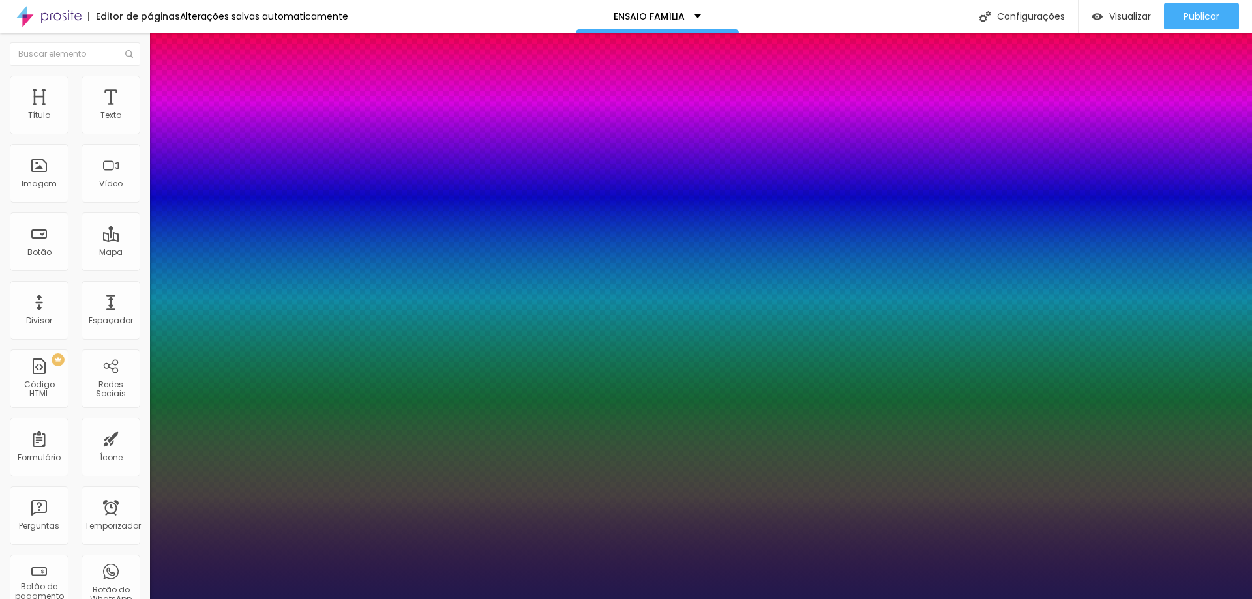
type input "32"
type input "1"
type input "31"
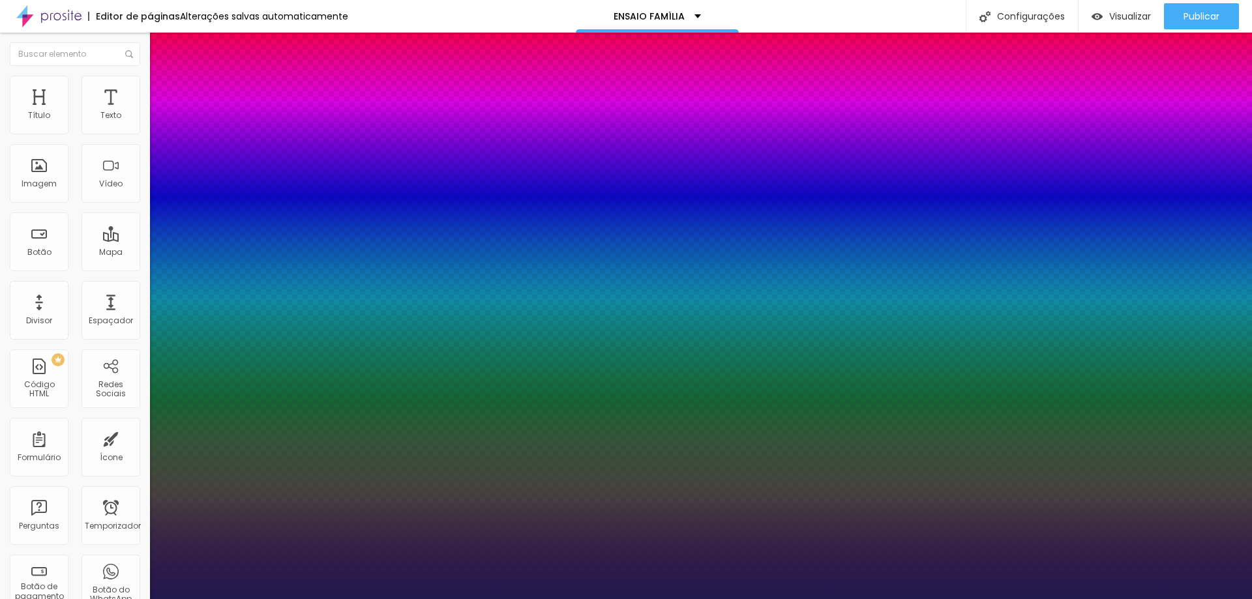
type input "1"
type input "29"
type input "1"
type input "28"
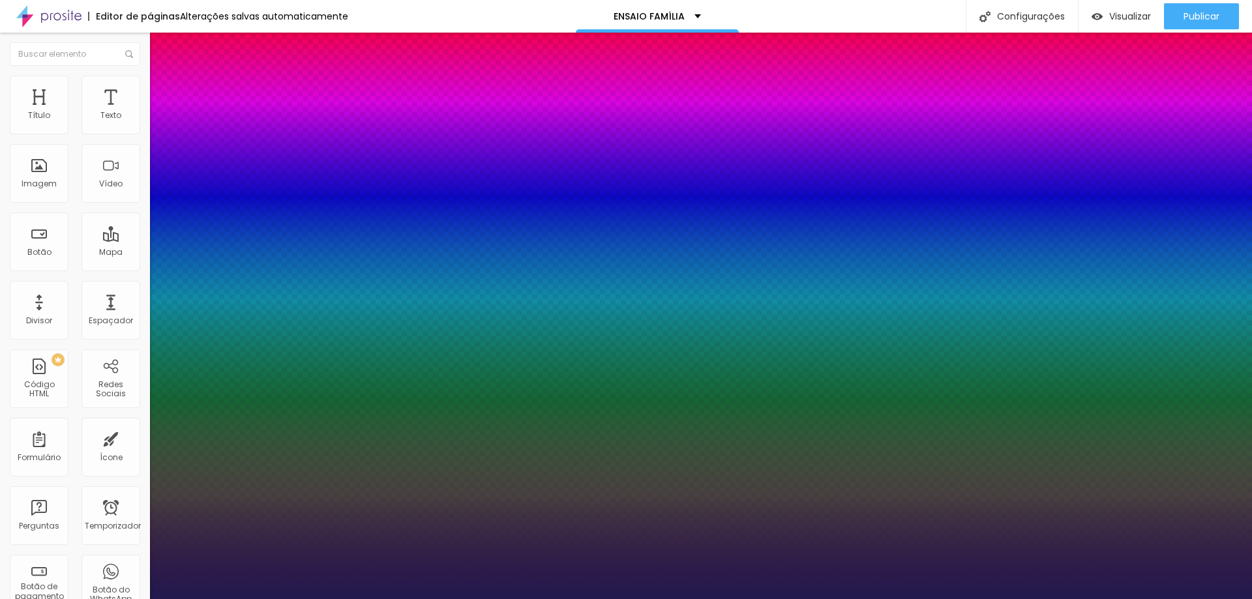
type input "28"
type input "1"
type input "27"
type input "1"
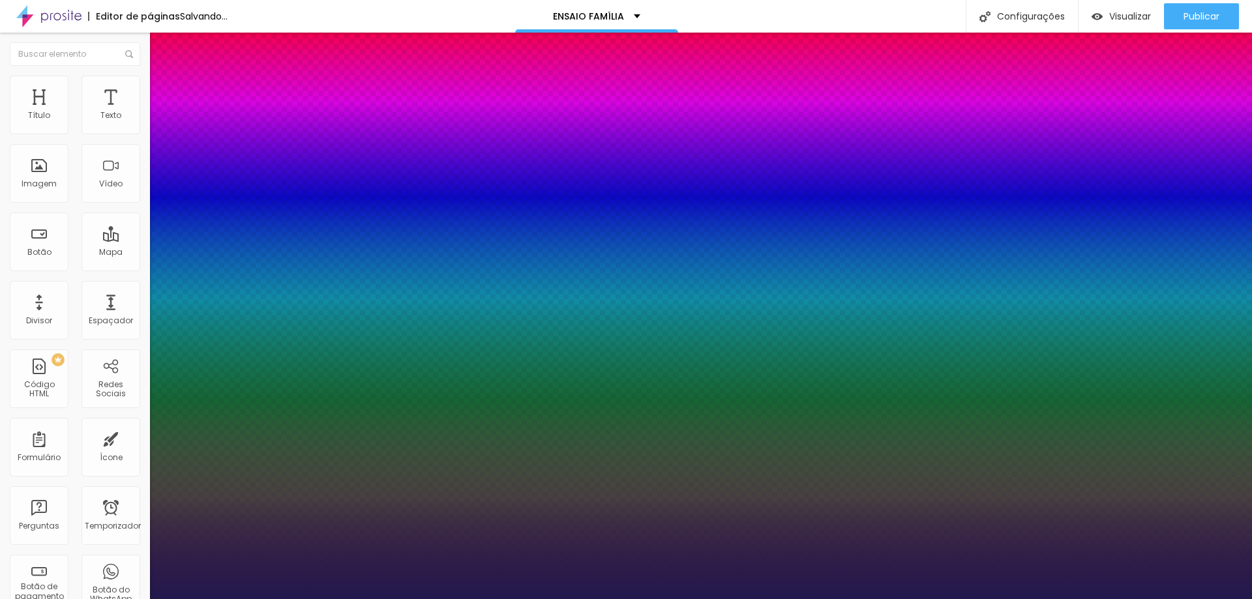
type input "25"
type input "1"
type input "24"
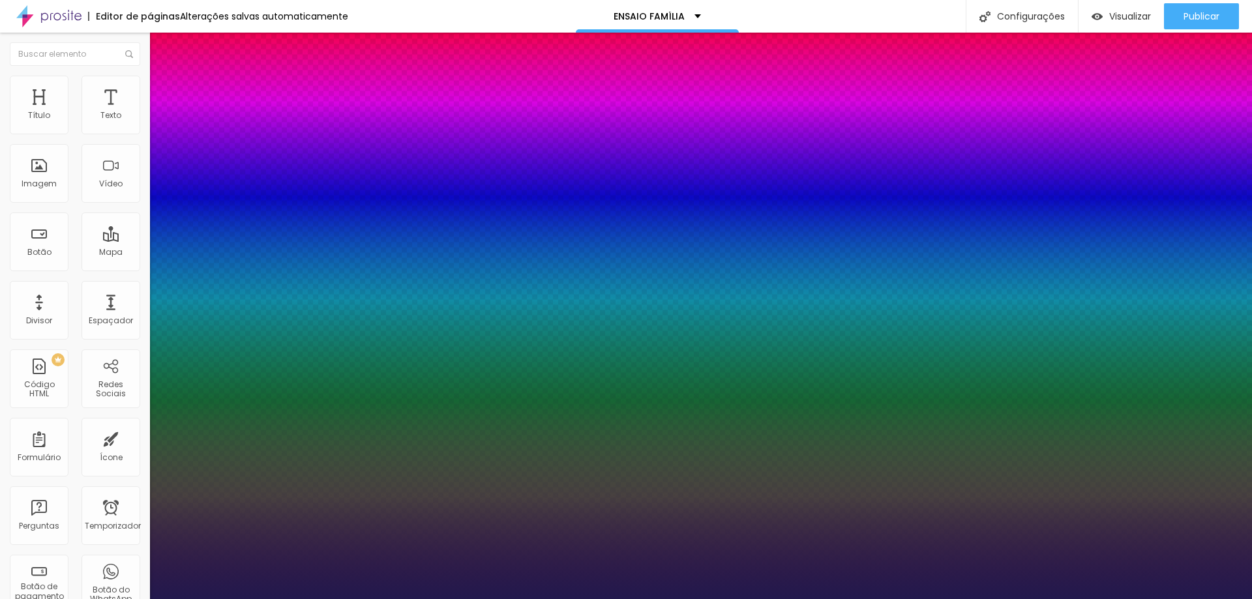
type input "1"
drag, startPoint x: 179, startPoint y: 222, endPoint x: 184, endPoint y: 234, distance: 12.6
type input "24"
type input "1"
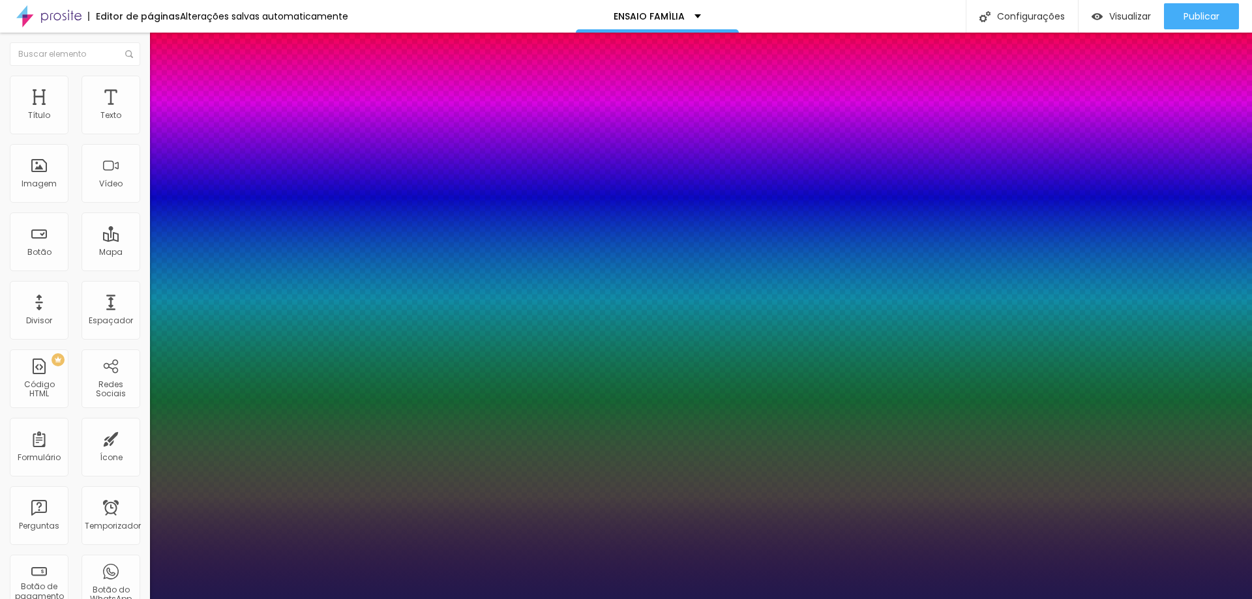
type input "1.2"
type input "1"
drag, startPoint x: 217, startPoint y: 309, endPoint x: 210, endPoint y: 310, distance: 6.6
type input "1.2"
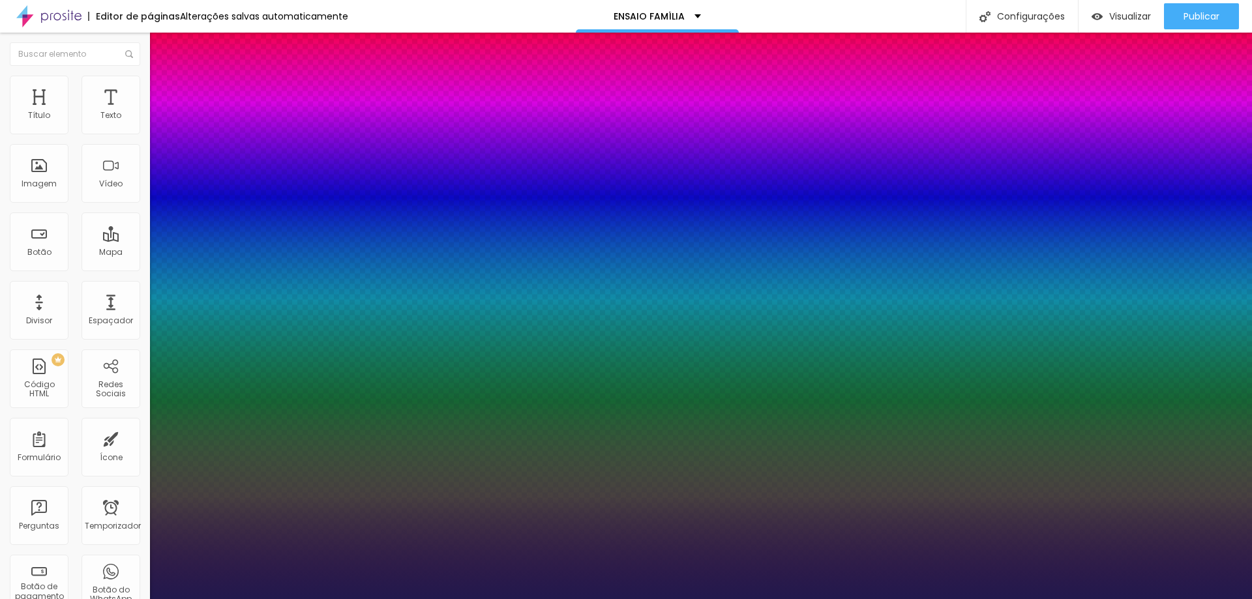
type input "1"
type input "25"
type input "1"
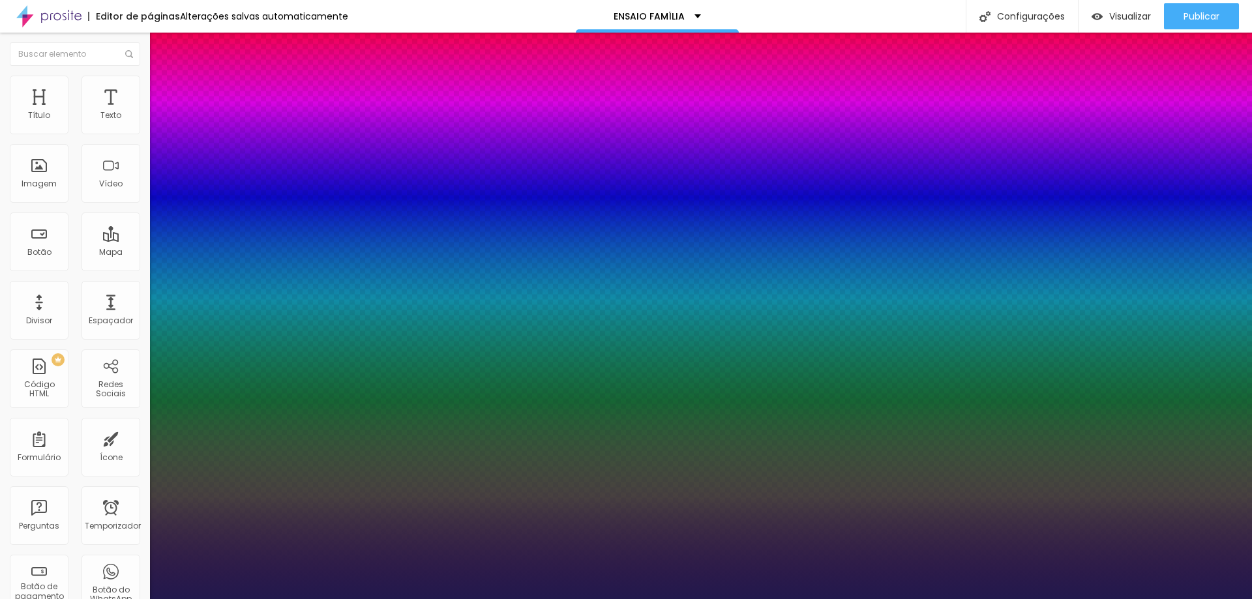
type input "24"
type input "1"
type input "23"
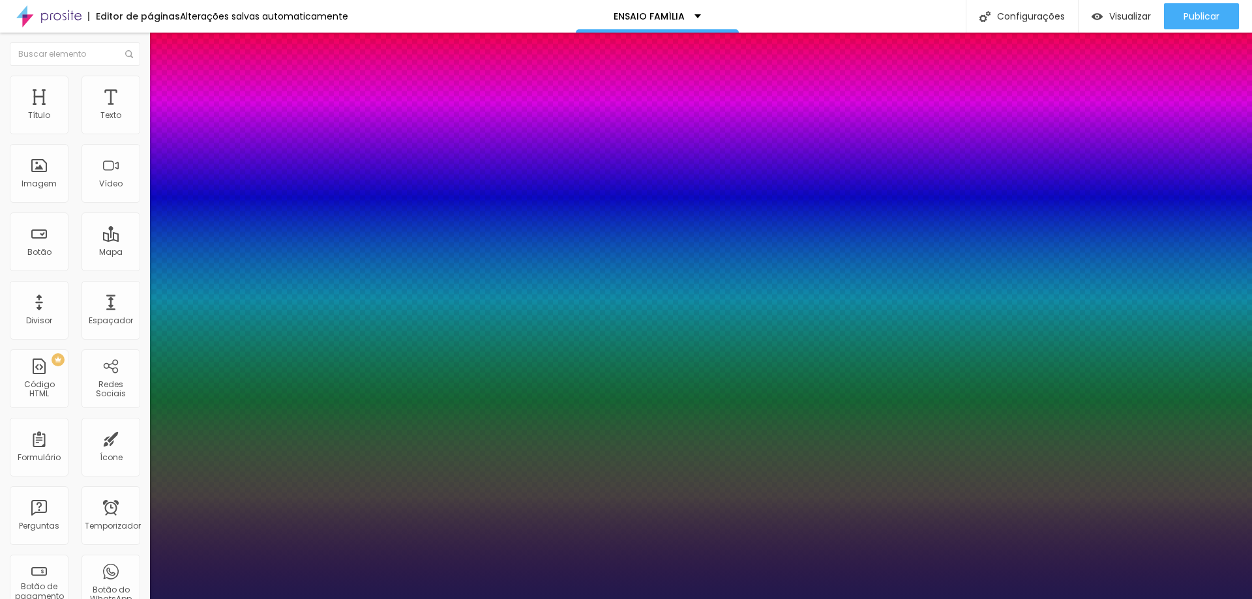
type input "1"
type input "23"
type input "1"
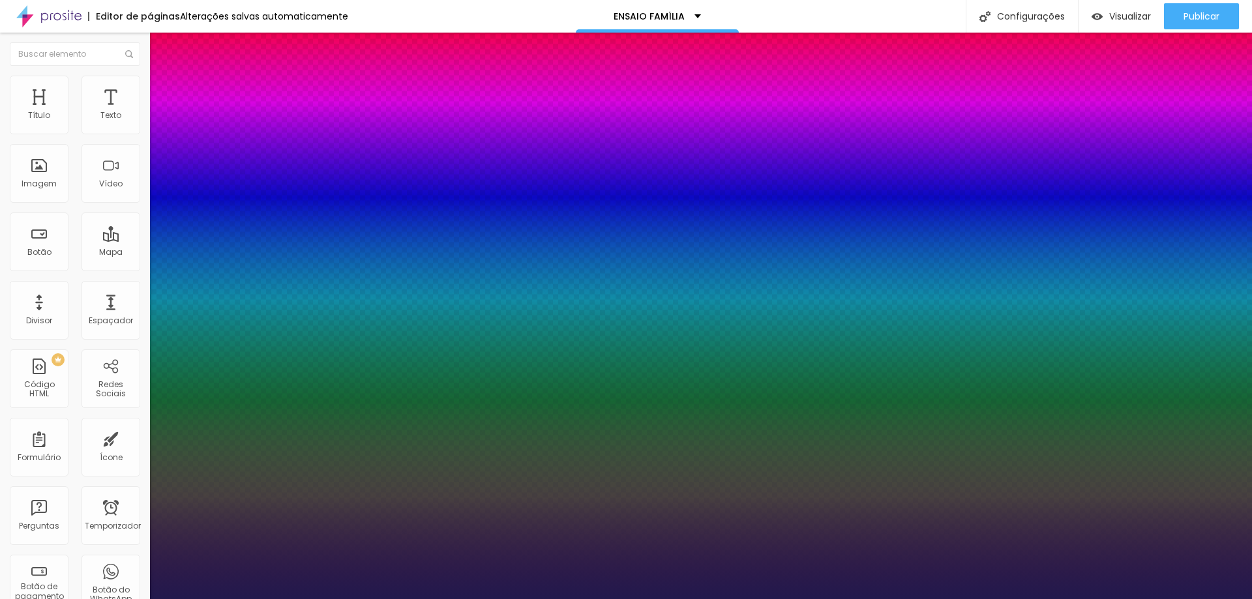
select select "AlegreyaBlack"
type input "1"
select select "Alice"
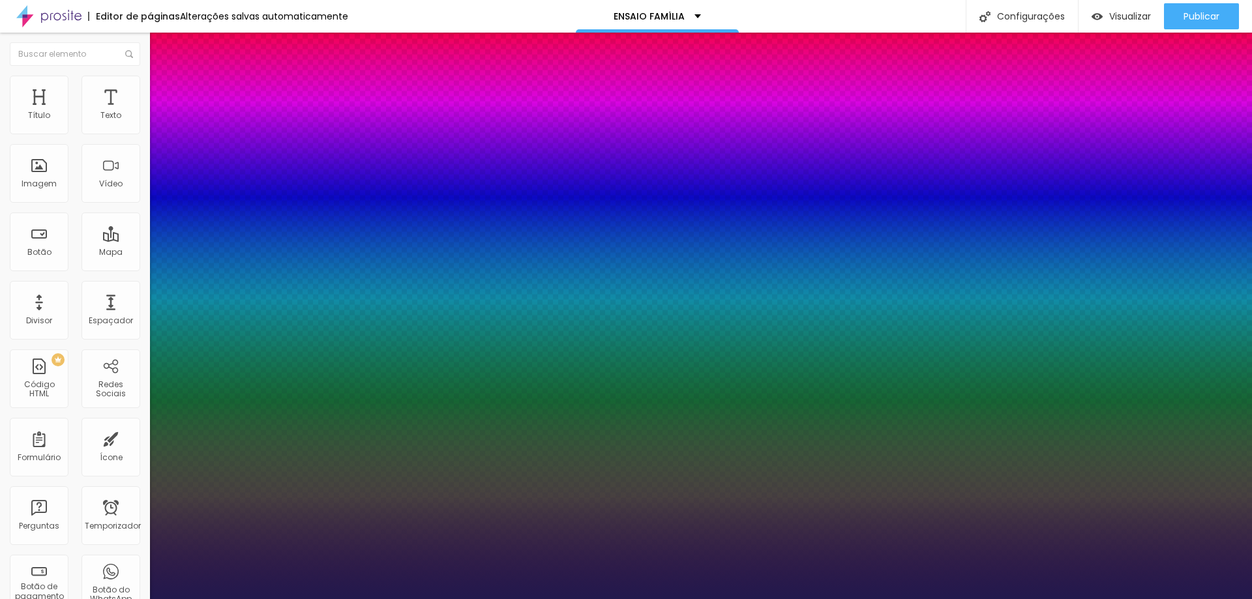
type input "1"
click at [745, 599] on div at bounding box center [626, 599] width 1252 height 0
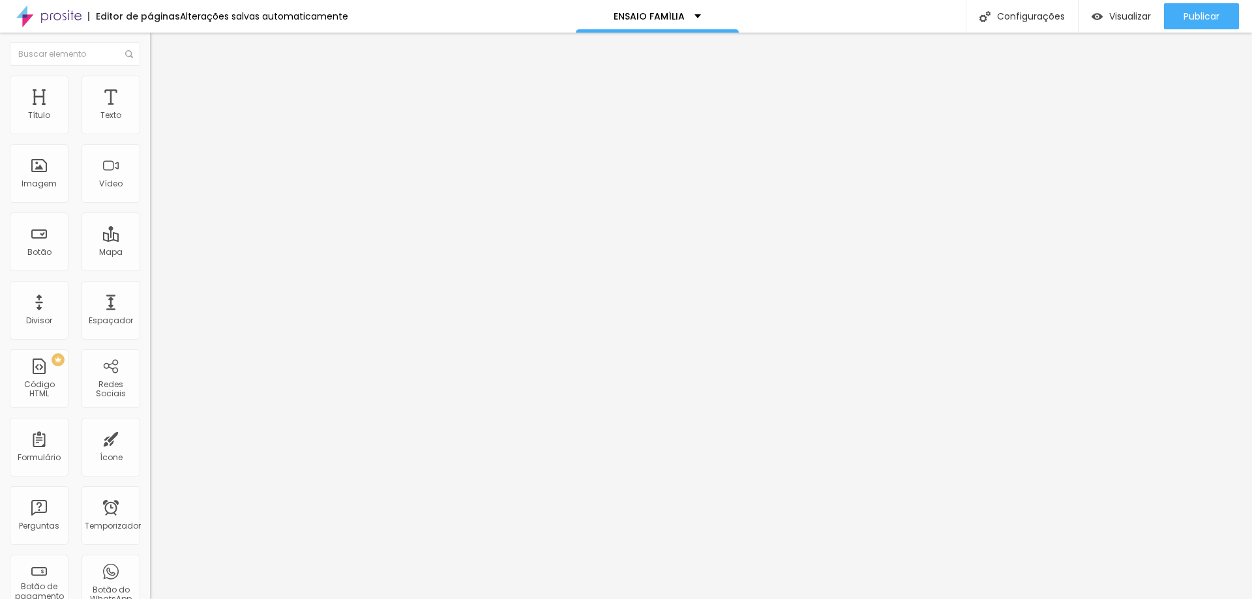
click at [150, 125] on button "button" at bounding box center [159, 119] width 18 height 14
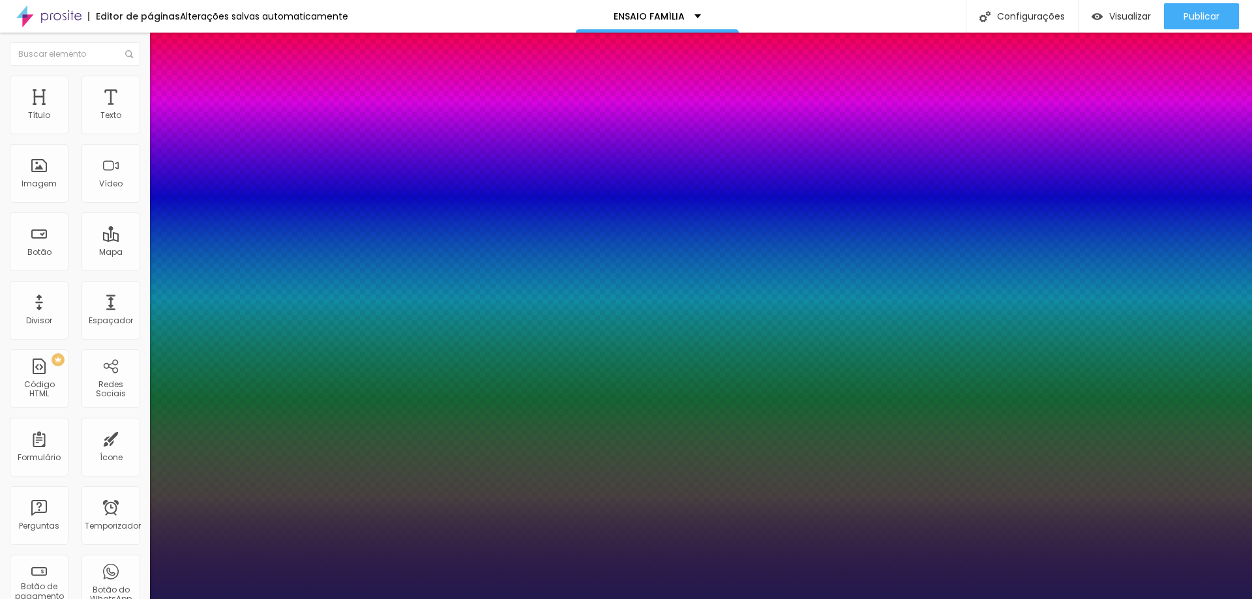
type input "1"
type input "19"
type input "1"
type input "18"
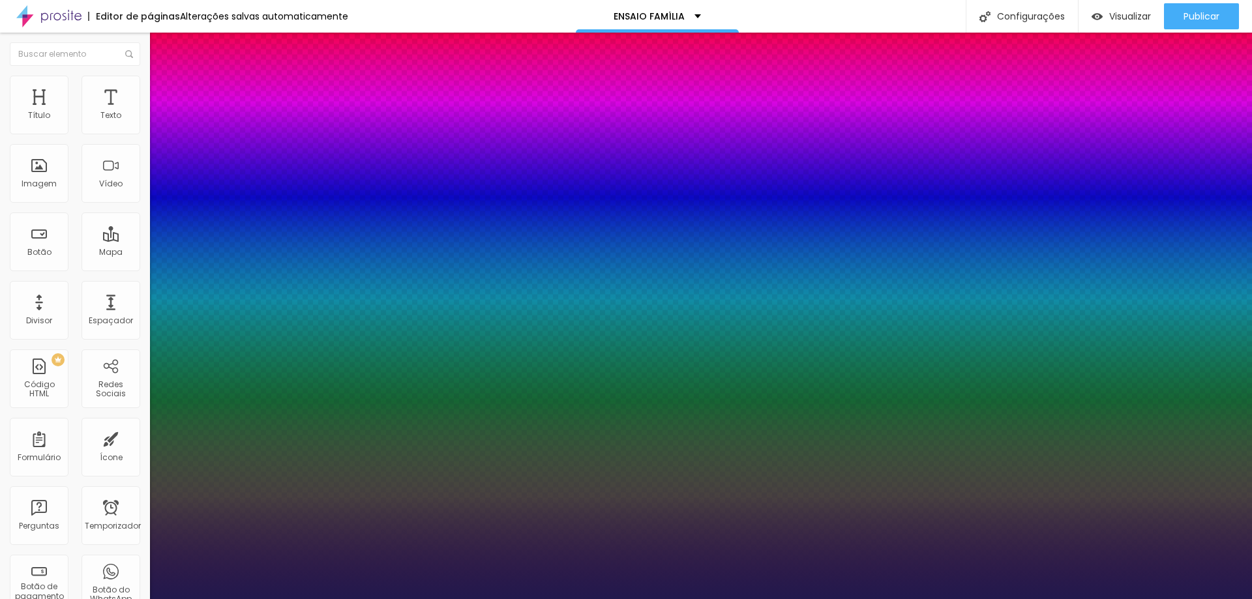
type input "18"
type input "1"
type input "17"
type input "1"
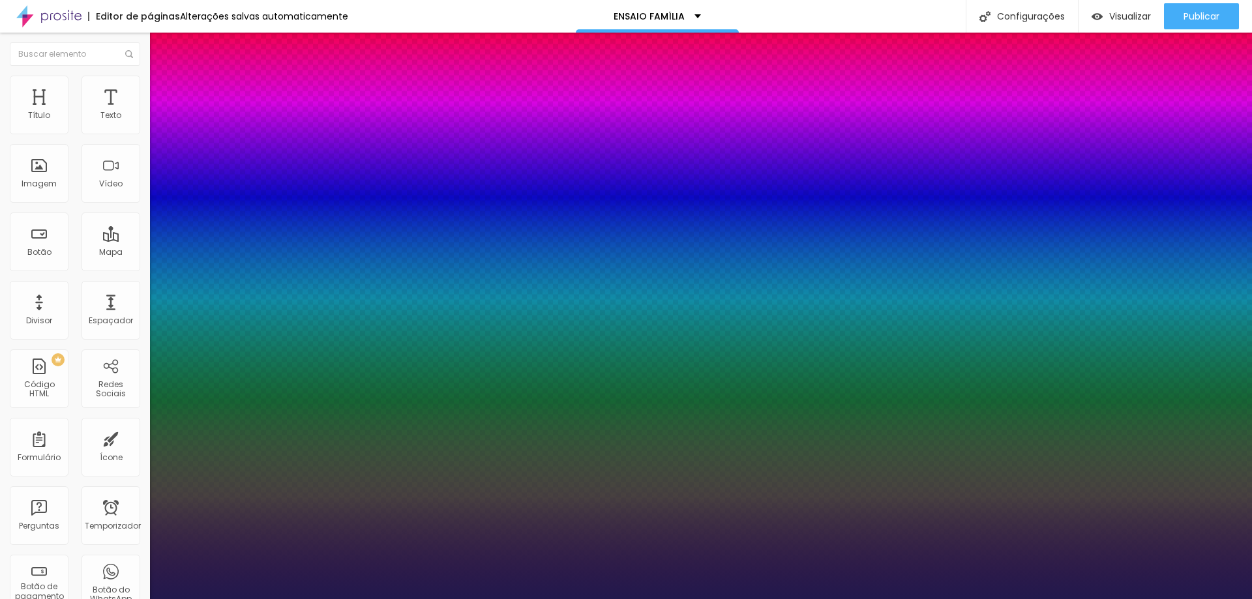
type input "16"
type input "1"
type input "18"
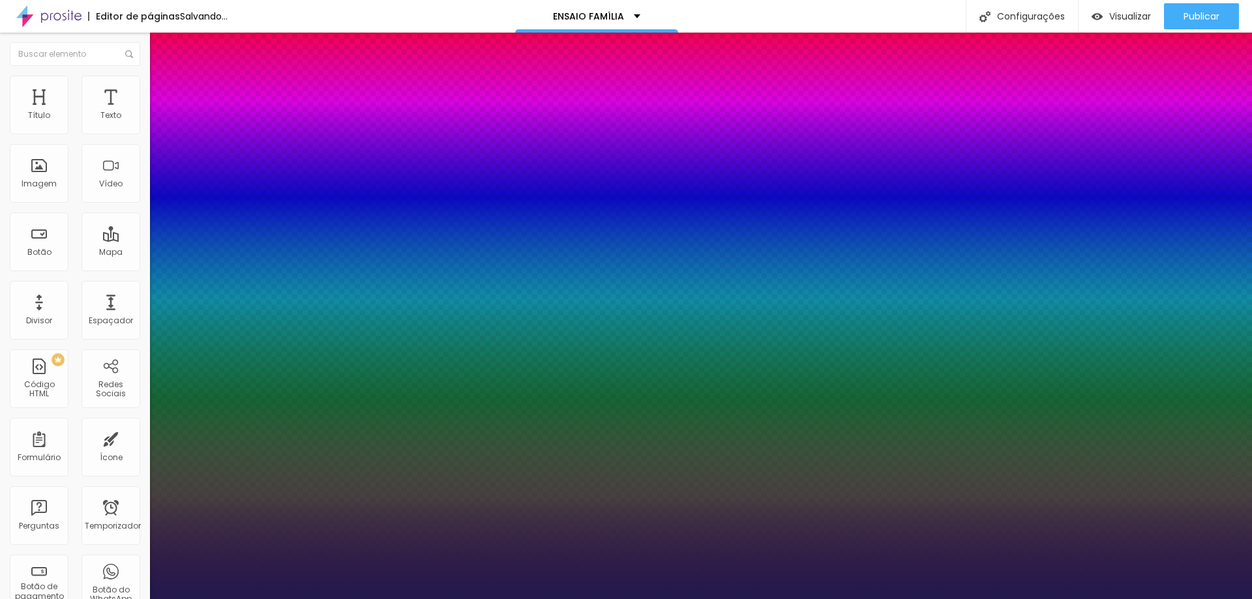
type input "1"
type input "18"
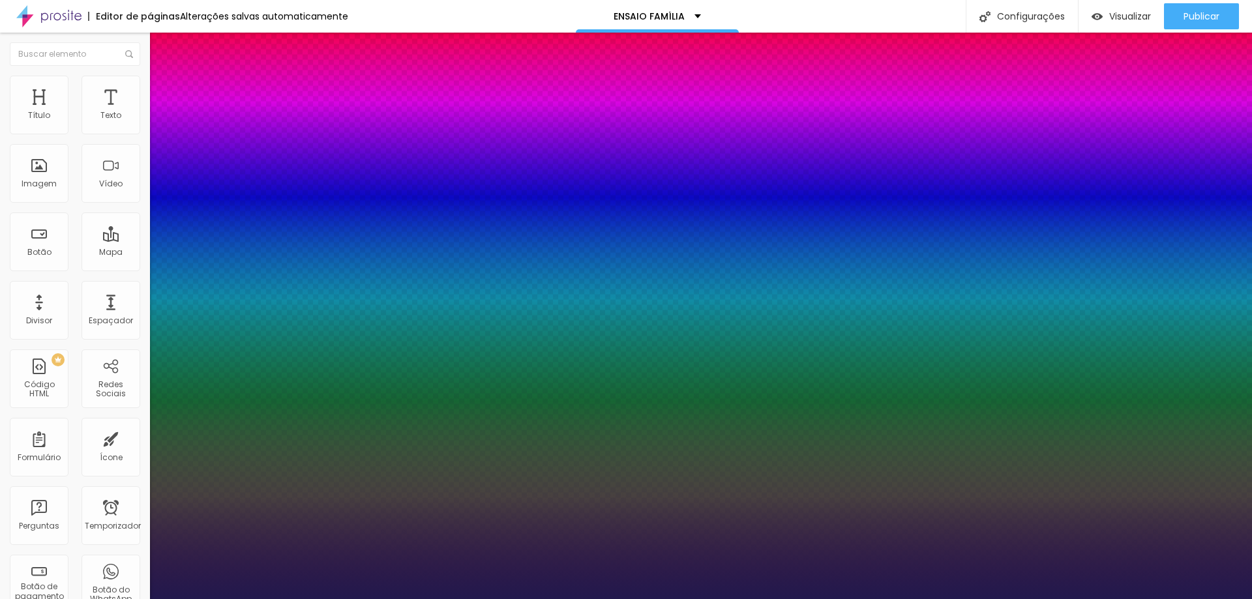
type input "1"
type input "1.1"
type input "1"
type input "1.2"
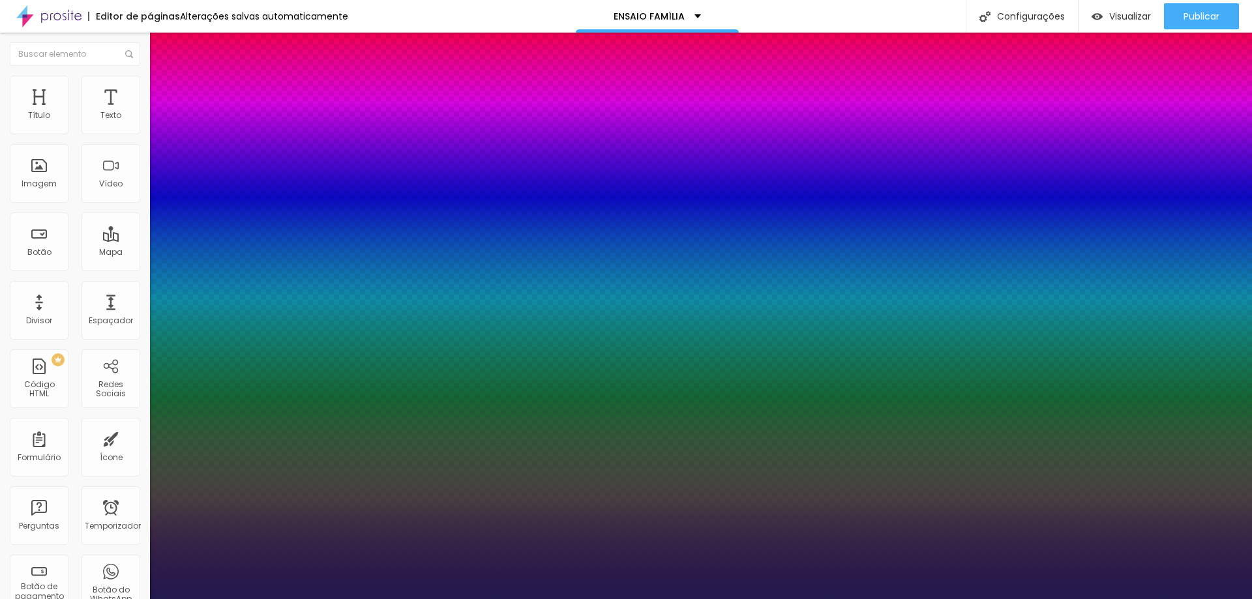
type input "1.2"
type input "1"
click at [698, 599] on div at bounding box center [626, 599] width 1252 height 0
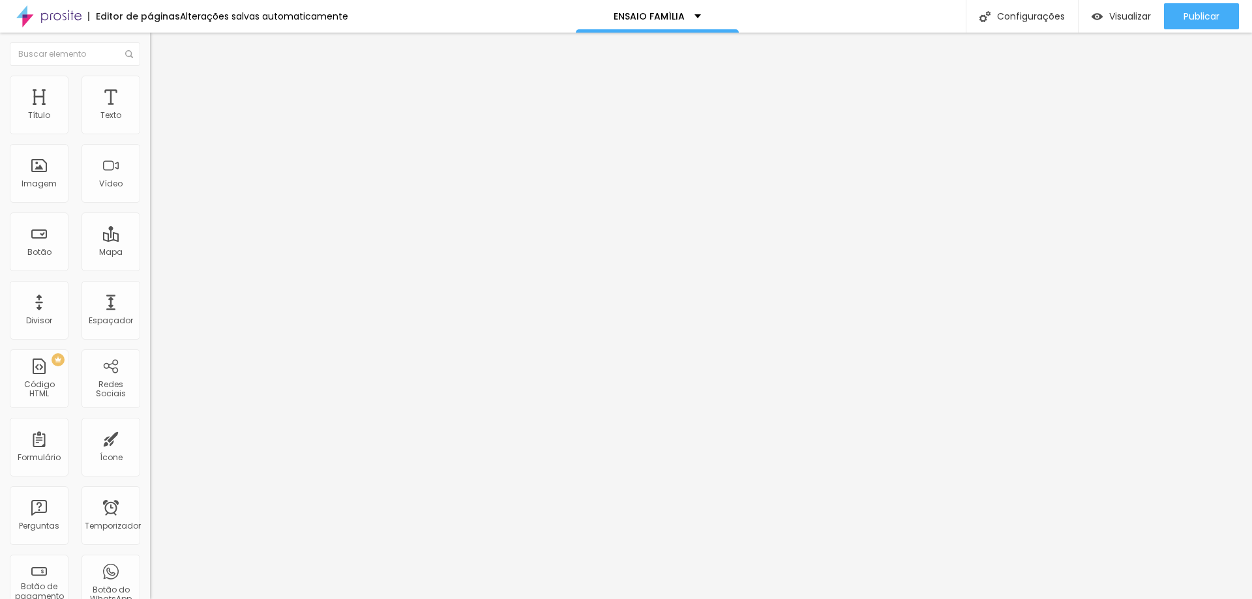
click at [158, 112] on font "Adicionar imagem" at bounding box center [196, 106] width 76 height 11
click at [150, 300] on div "Editar nulo Estilo Avançado Tipografia Voltar ao padrão Sombra DESATIVADO Volta…" at bounding box center [225, 316] width 150 height 567
click at [150, 53] on button "Editar nulo" at bounding box center [225, 48] width 150 height 30
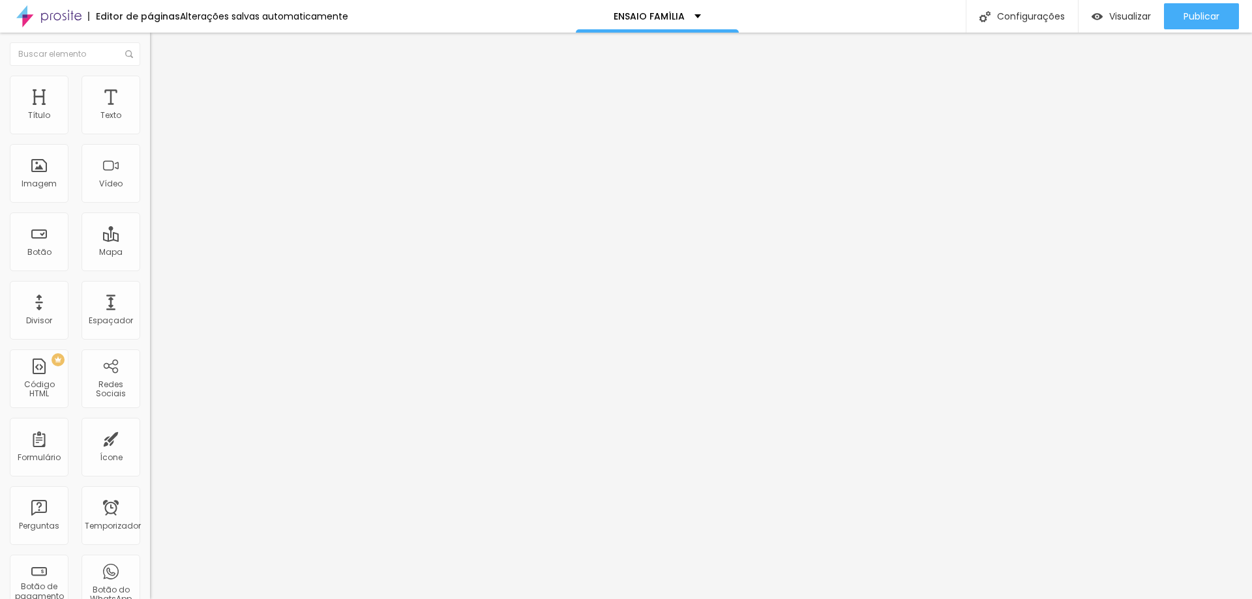
click at [150, 125] on button "button" at bounding box center [159, 119] width 18 height 14
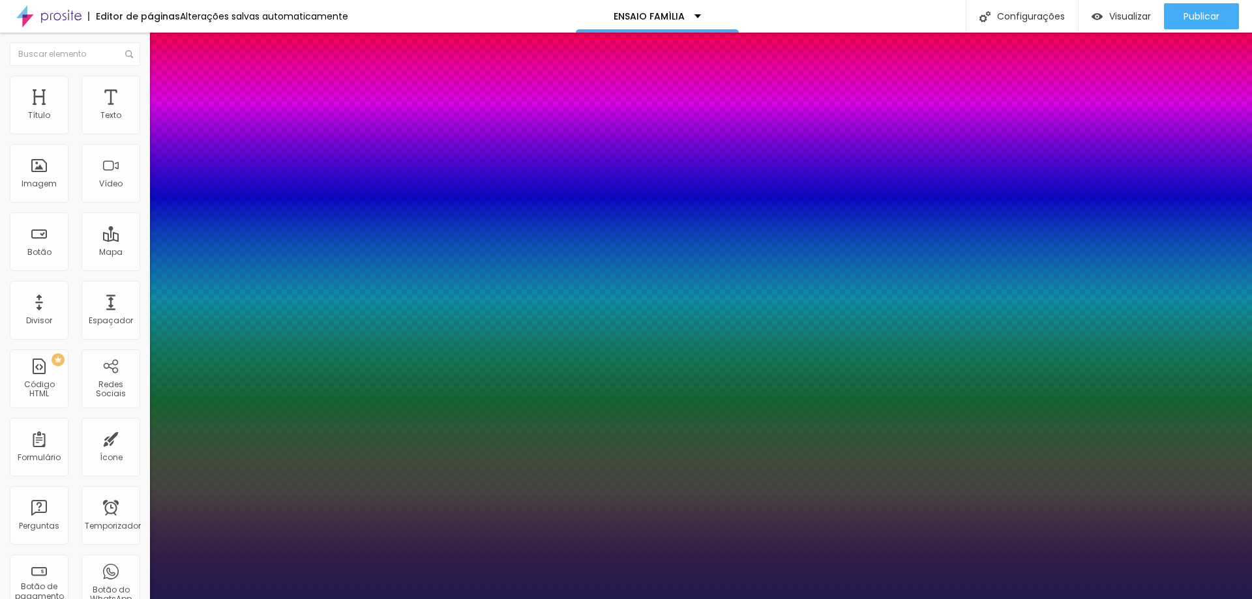
type input "1"
select select "Alegreya"
type input "1"
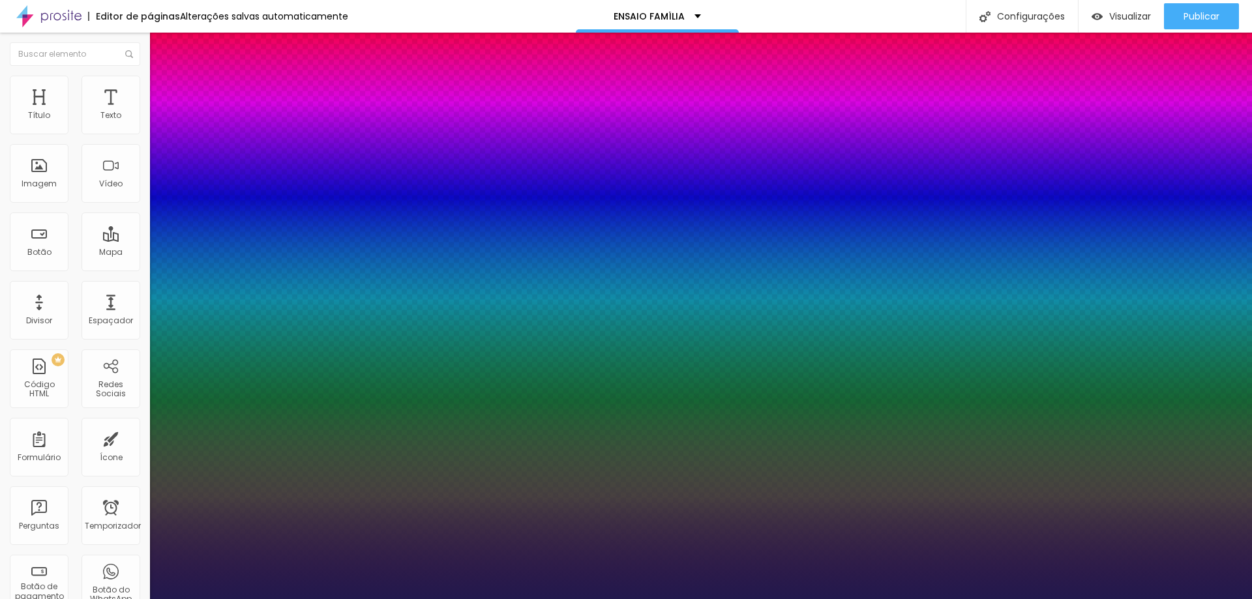
click at [431, 599] on div at bounding box center [626, 599] width 1252 height 0
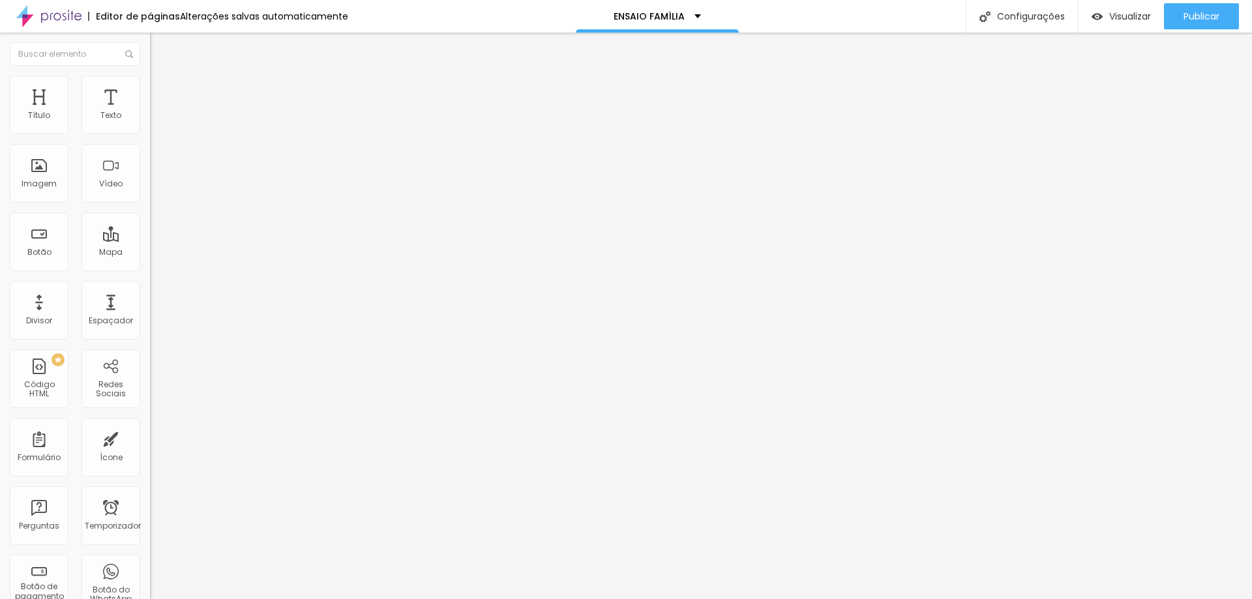
click at [155, 121] on icon "button" at bounding box center [159, 118] width 8 height 8
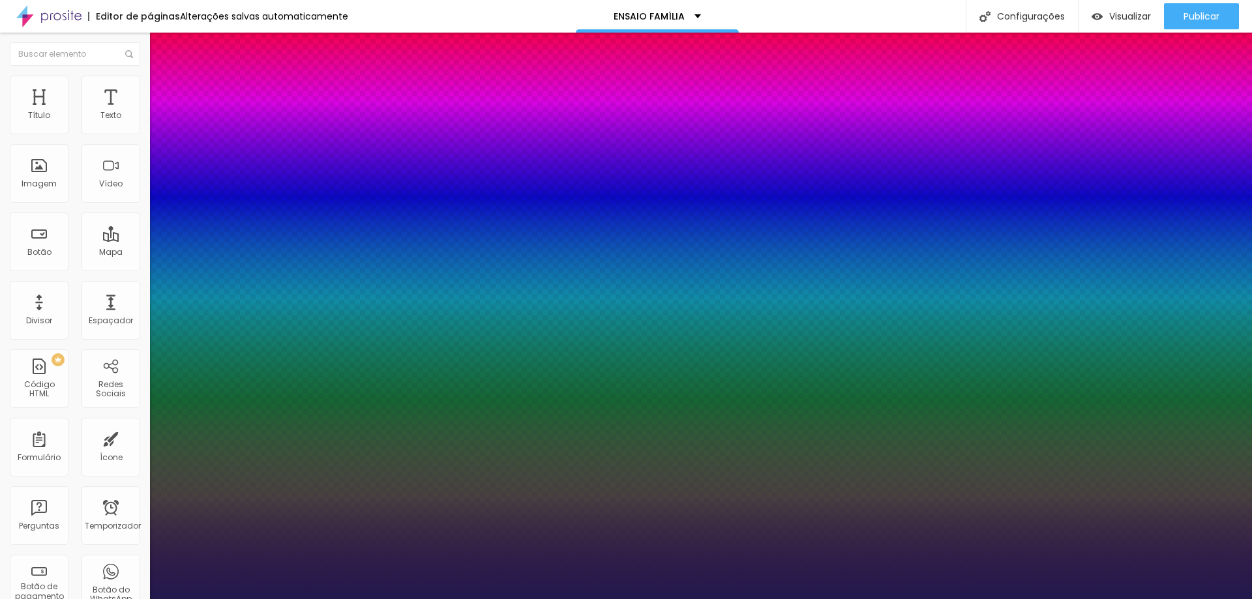
type input "1"
click at [532, 599] on div at bounding box center [626, 599] width 1252 height 0
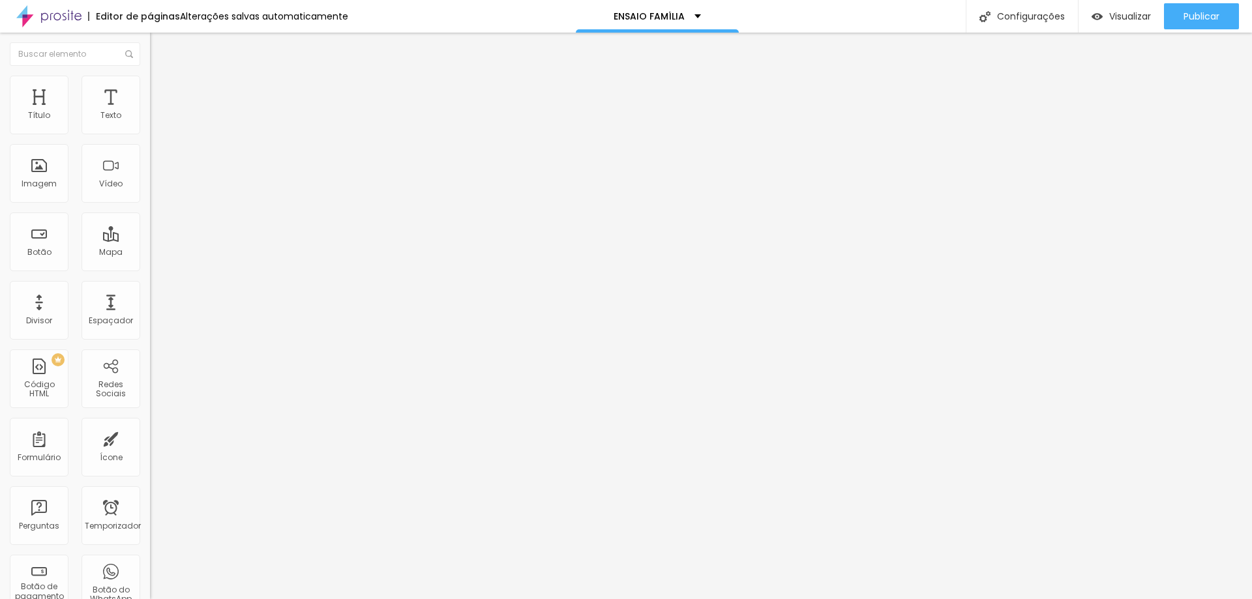
click at [155, 121] on icon "button" at bounding box center [159, 118] width 8 height 8
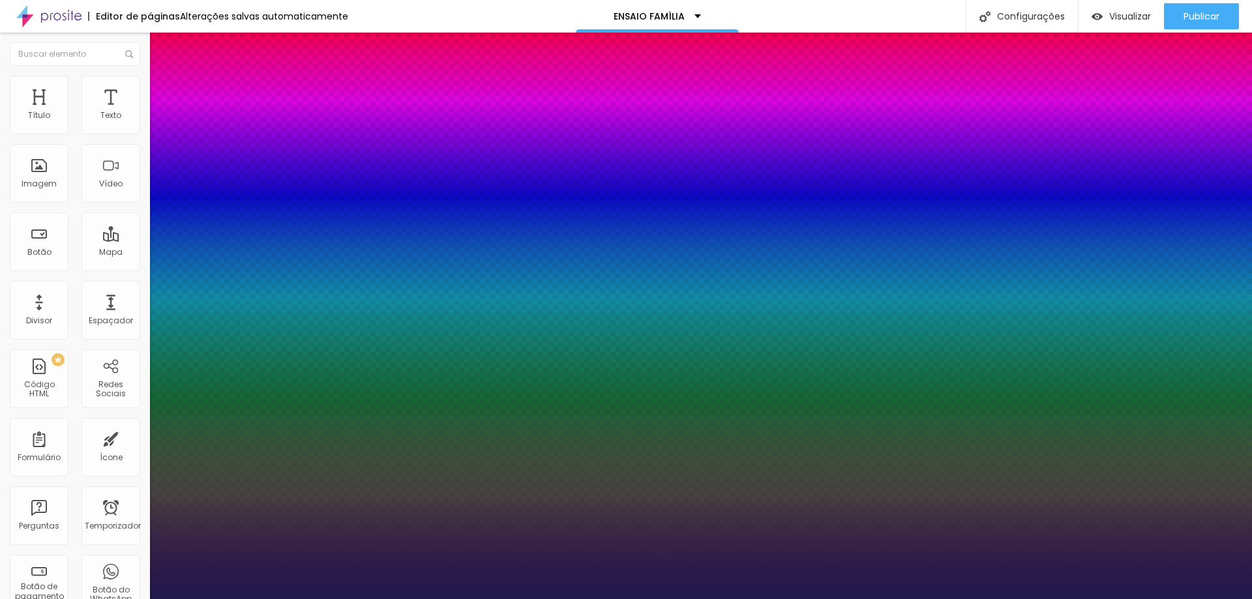
type input "1"
click at [504, 599] on div at bounding box center [626, 599] width 1252 height 0
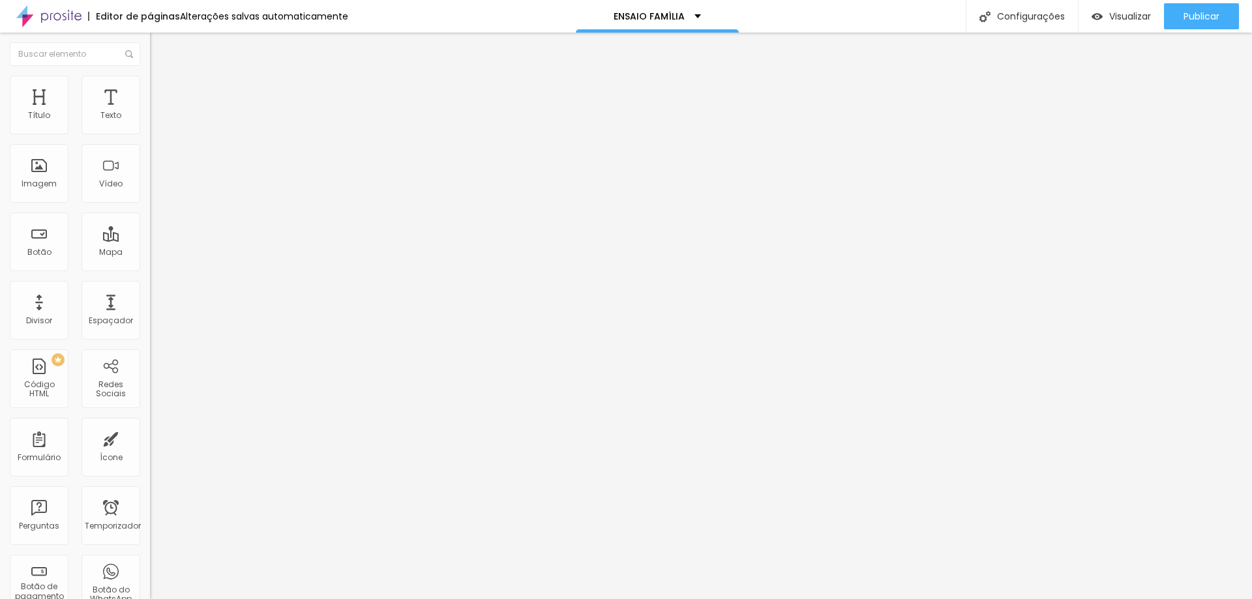
click at [150, 269] on input "https://" at bounding box center [228, 262] width 157 height 13
drag, startPoint x: 71, startPoint y: 272, endPoint x: 12, endPoint y: 269, distance: 58.8
click at [150, 269] on input "https://" at bounding box center [228, 262] width 157 height 13
paste input "[DOMAIN_NAME]/dagwdsqi92c"
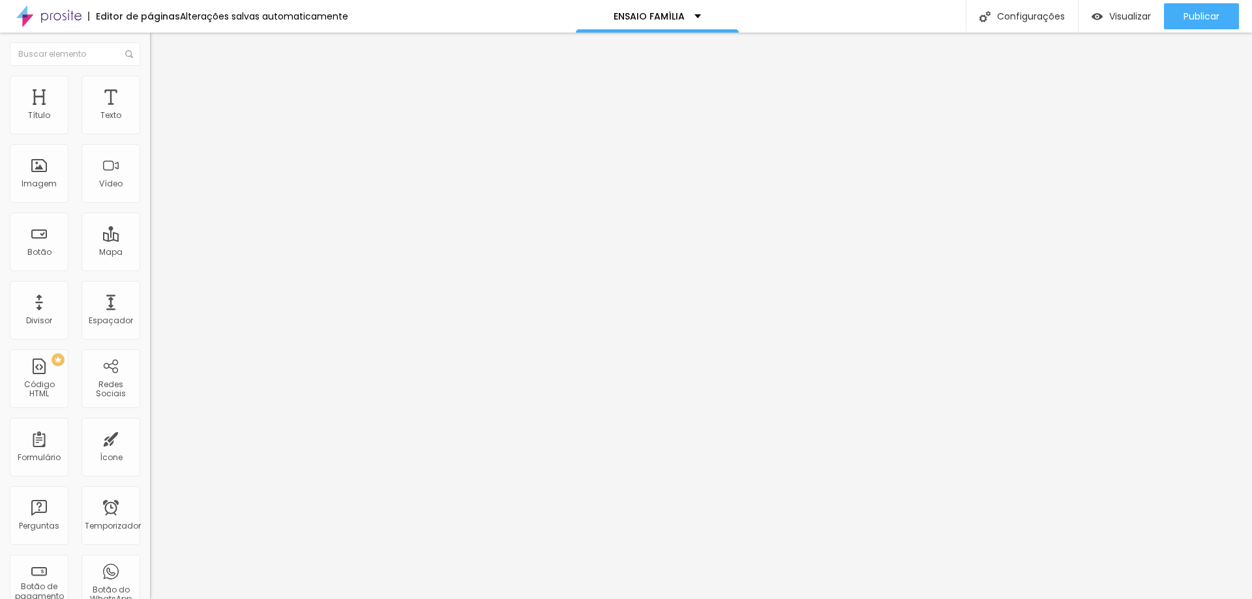
type input "[URL][DOMAIN_NAME]"
click at [150, 292] on div "Abrir em uma nova aba" at bounding box center [225, 288] width 150 height 7
click at [150, 123] on input "Click me" at bounding box center [228, 116] width 157 height 13
drag, startPoint x: 68, startPoint y: 147, endPoint x: 0, endPoint y: 146, distance: 67.8
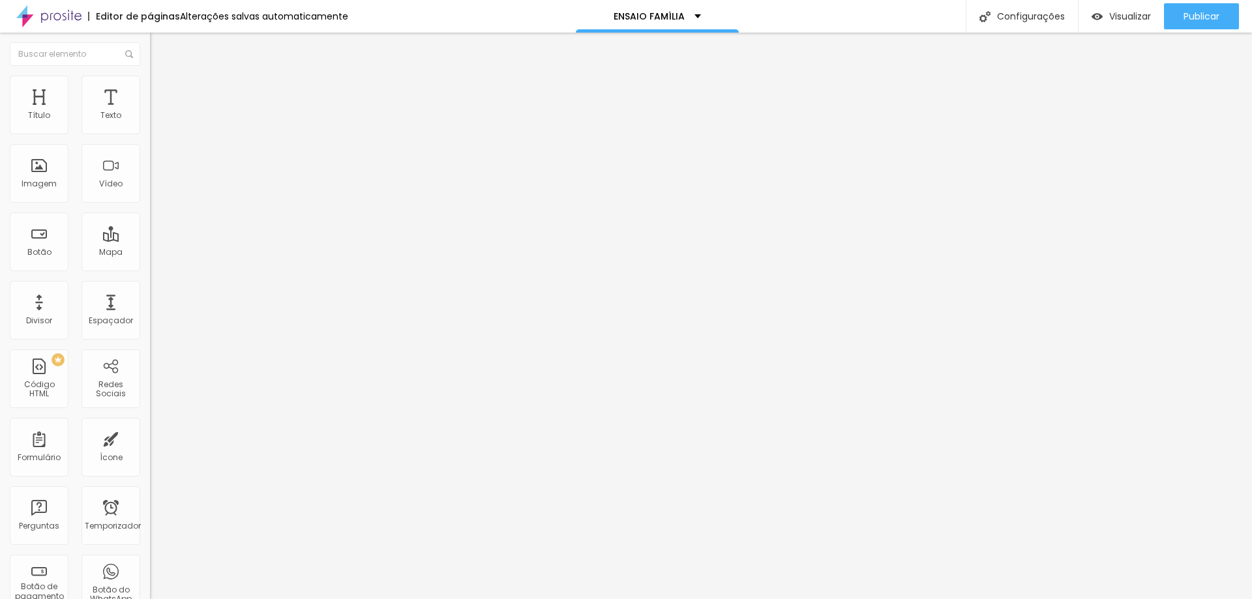
click at [150, 146] on div "Texto Click me Alinhamento Tamanho Normal Pequeno Normal Grande Link URL [URL][…" at bounding box center [225, 201] width 150 height 198
type input "CONHEÇA NOSSAS PROPOSTAS"
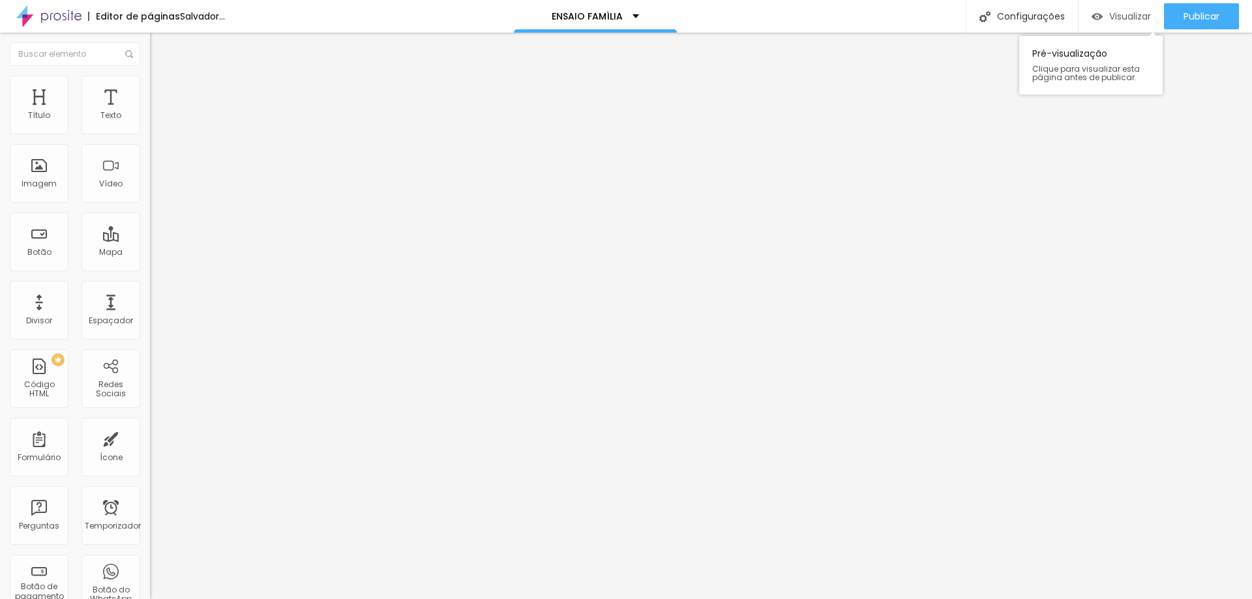
click at [1124, 11] on font "Visualizar" at bounding box center [1131, 16] width 42 height 13
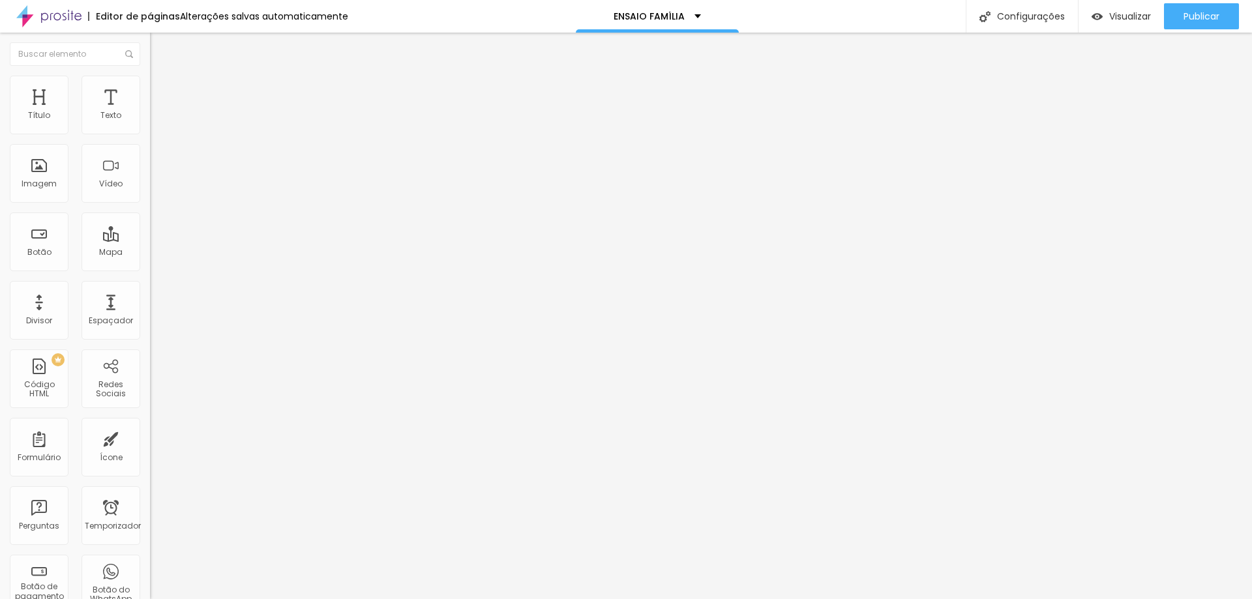
click at [162, 90] on font "Estilo" at bounding box center [172, 84] width 20 height 11
click at [162, 93] on font "Avançado" at bounding box center [183, 97] width 43 height 11
click at [162, 90] on font "Estilo" at bounding box center [172, 84] width 20 height 11
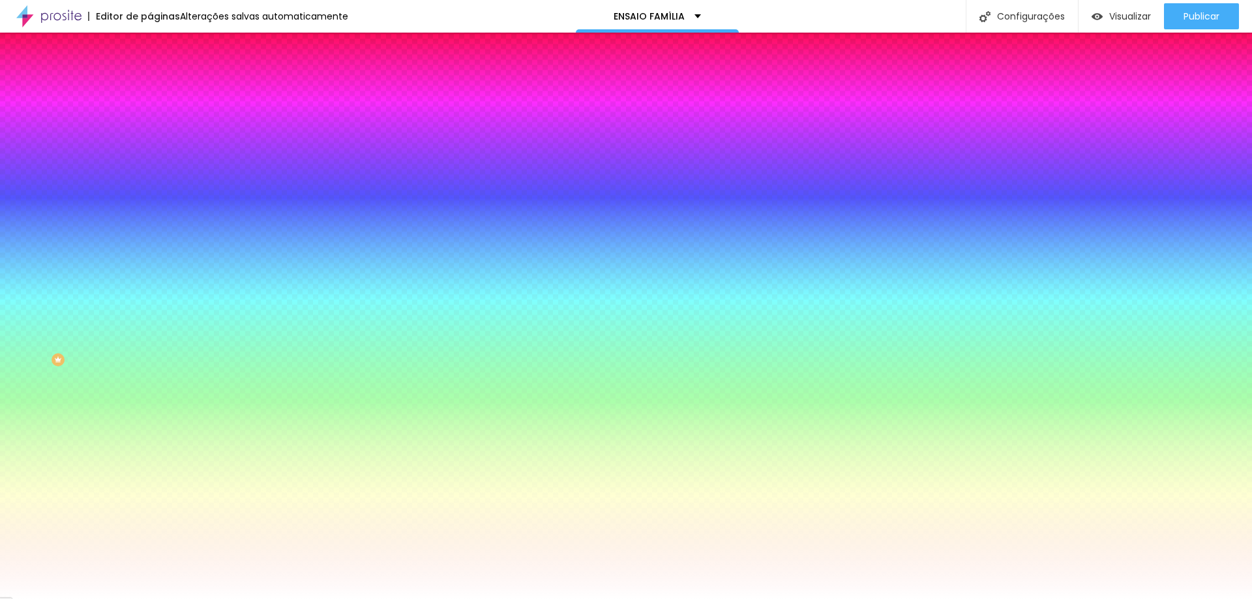
drag, startPoint x: 106, startPoint y: 238, endPoint x: 136, endPoint y: 235, distance: 30.1
click at [150, 190] on input "#FFFFFF" at bounding box center [228, 183] width 157 height 13
paste input "C7A08C"
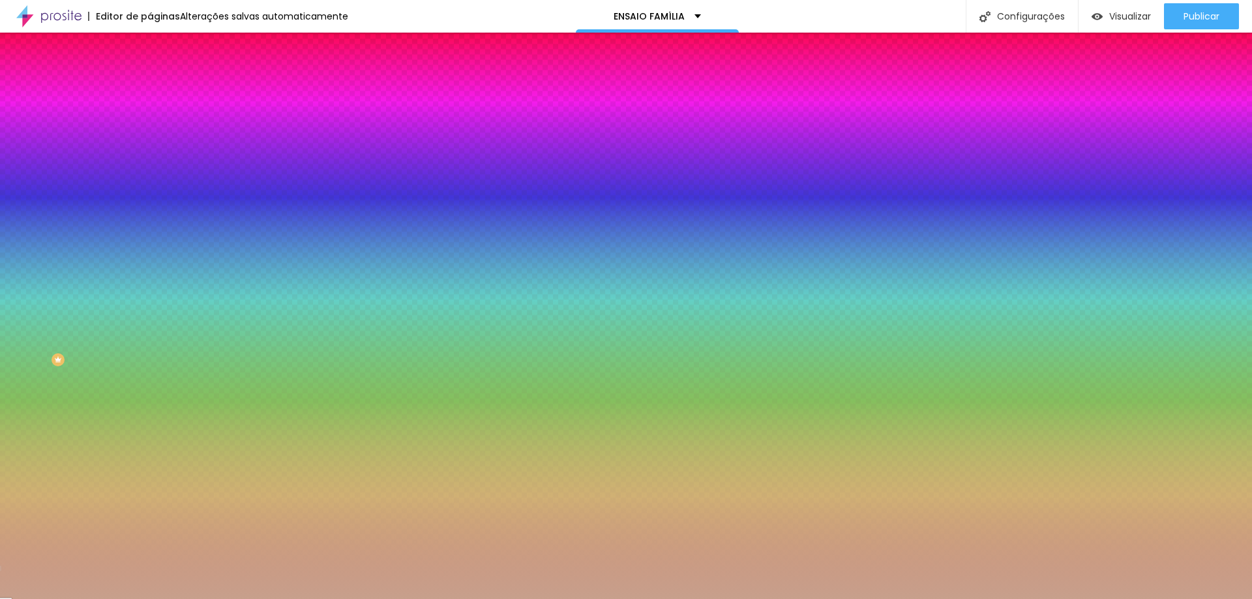
type input "#C7A08C"
click at [150, 405] on div "Editar nulo Conteúdo Estilo Avançado Imagem de fundo Adicionar imagem Efeito da…" at bounding box center [225, 316] width 150 height 567
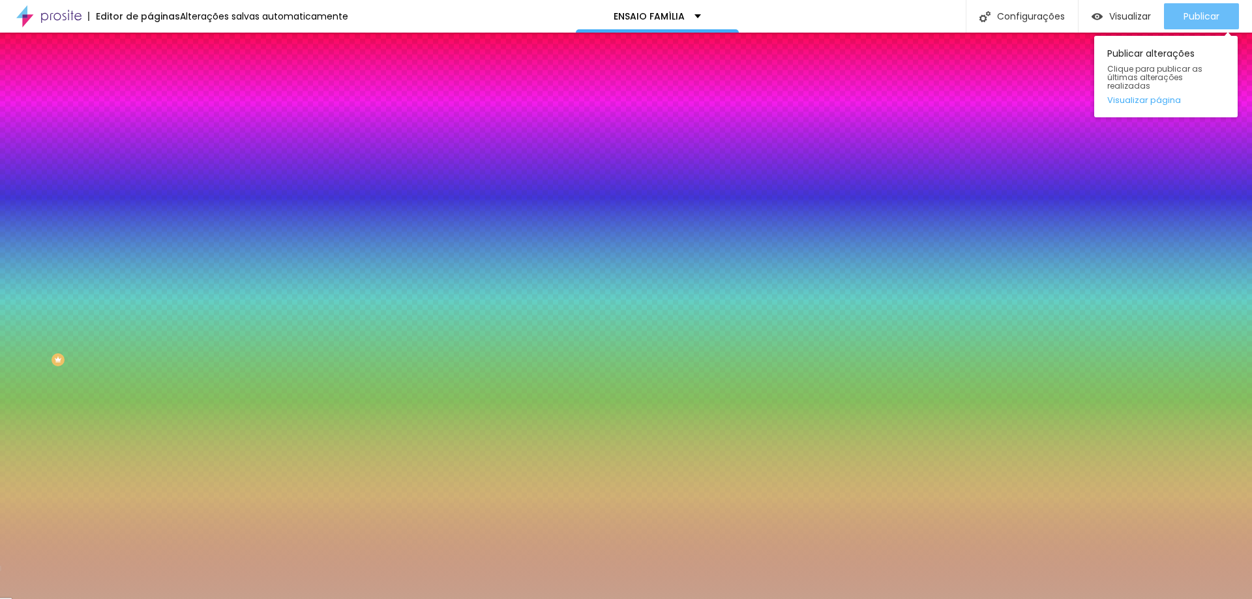
click at [1196, 19] on font "Publicar" at bounding box center [1202, 16] width 36 height 13
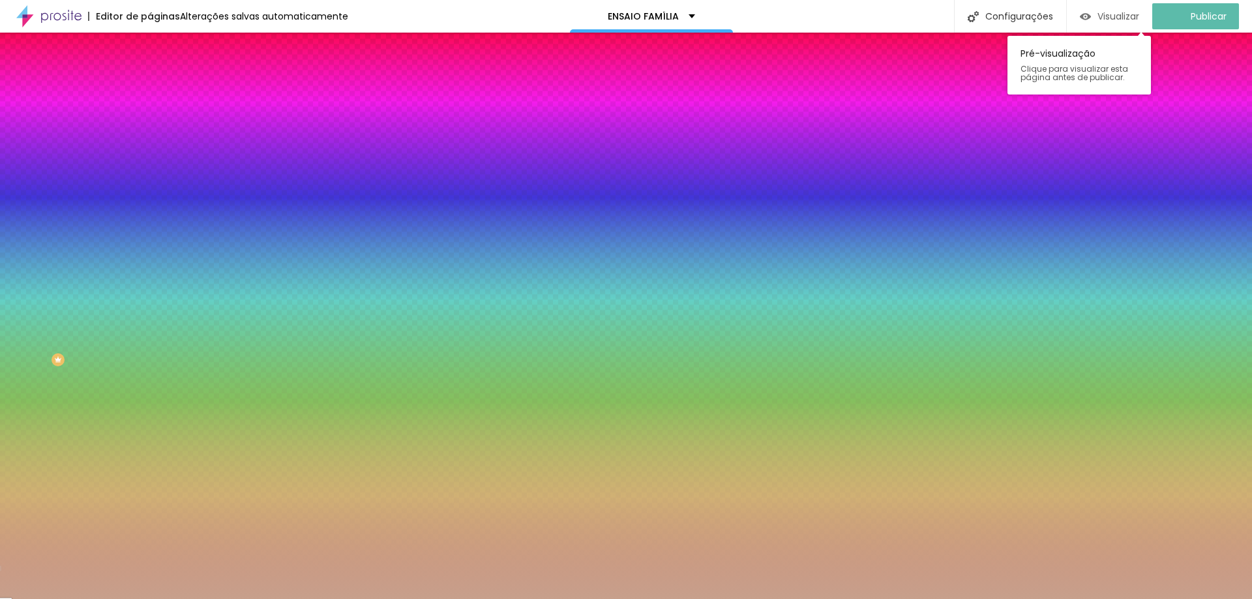
click at [1127, 21] on font "Visualizar" at bounding box center [1119, 16] width 42 height 13
